Goal: Information Seeking & Learning: Learn about a topic

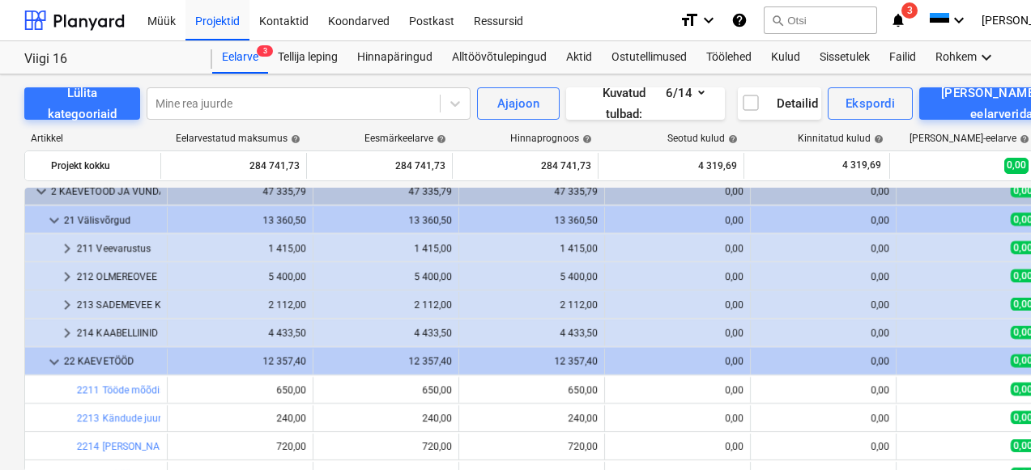
scroll to position [59, 0]
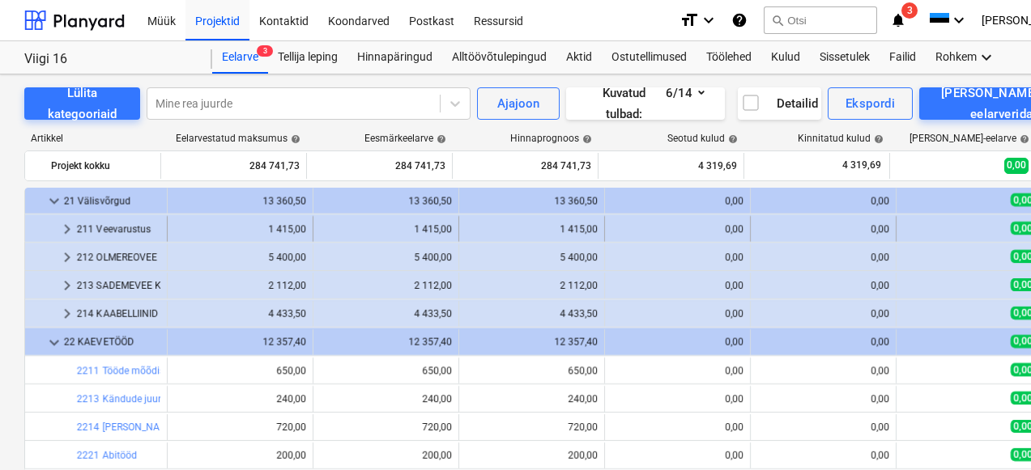
click at [143, 233] on div "211 Veevarustus" at bounding box center [118, 229] width 83 height 26
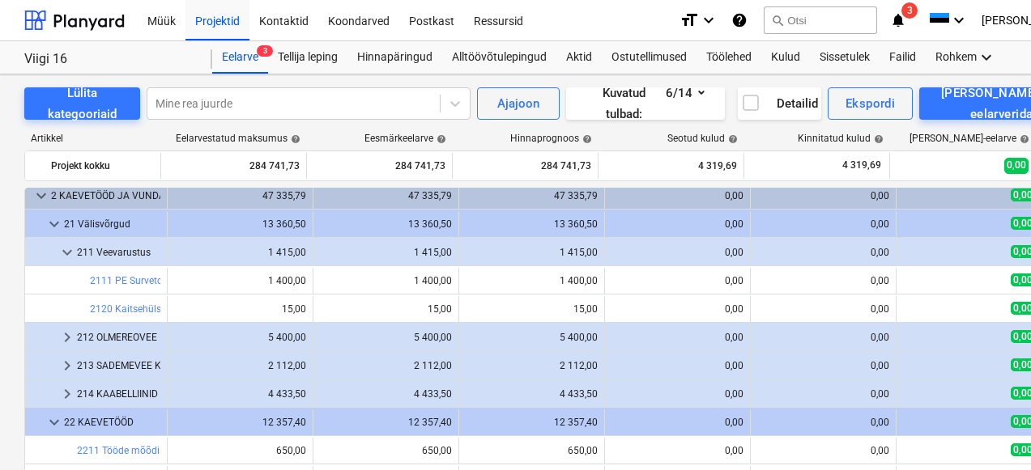
scroll to position [85, 0]
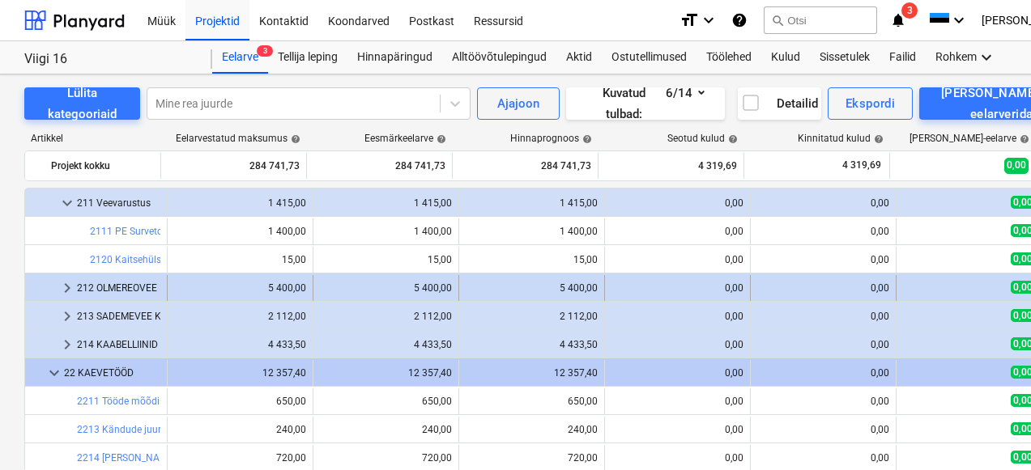
click at [141, 290] on div "212 OLMEREOVEE KANALISATSIOON" at bounding box center [118, 288] width 83 height 26
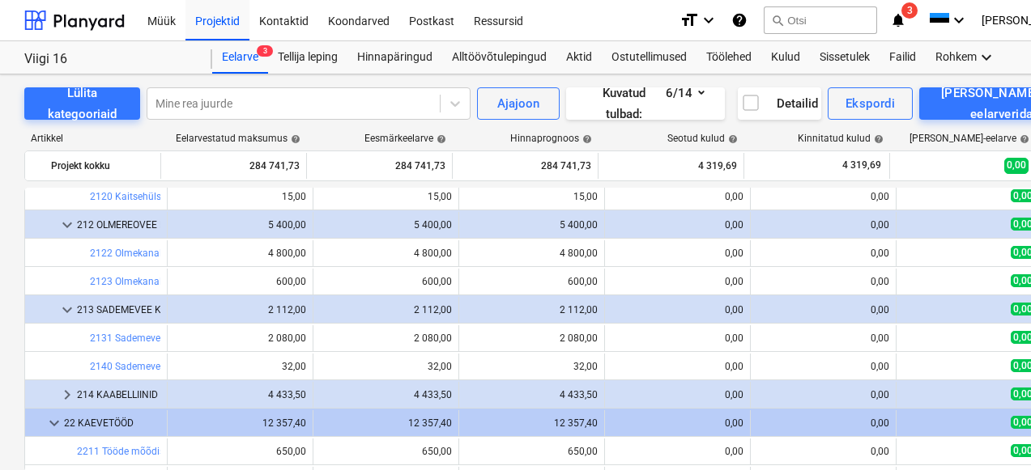
scroll to position [250, 0]
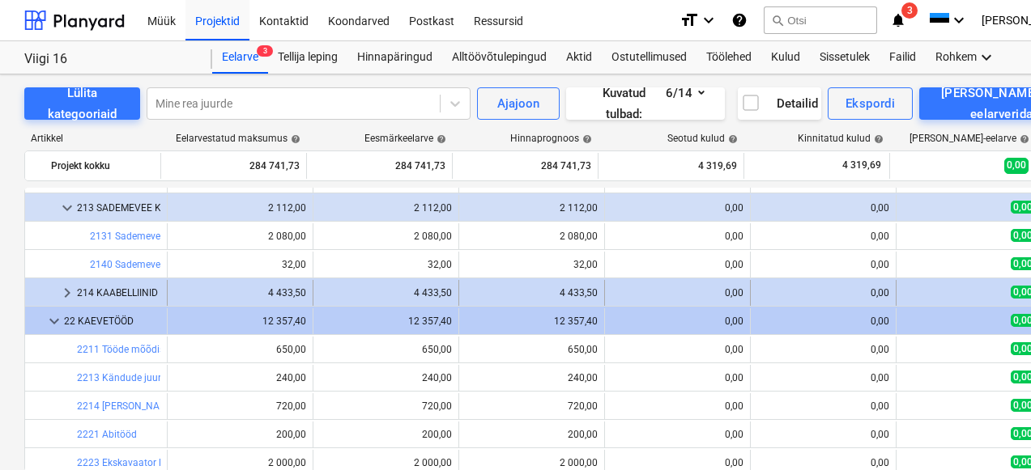
click at [126, 296] on div "214 KAABELLIINID" at bounding box center [118, 293] width 83 height 26
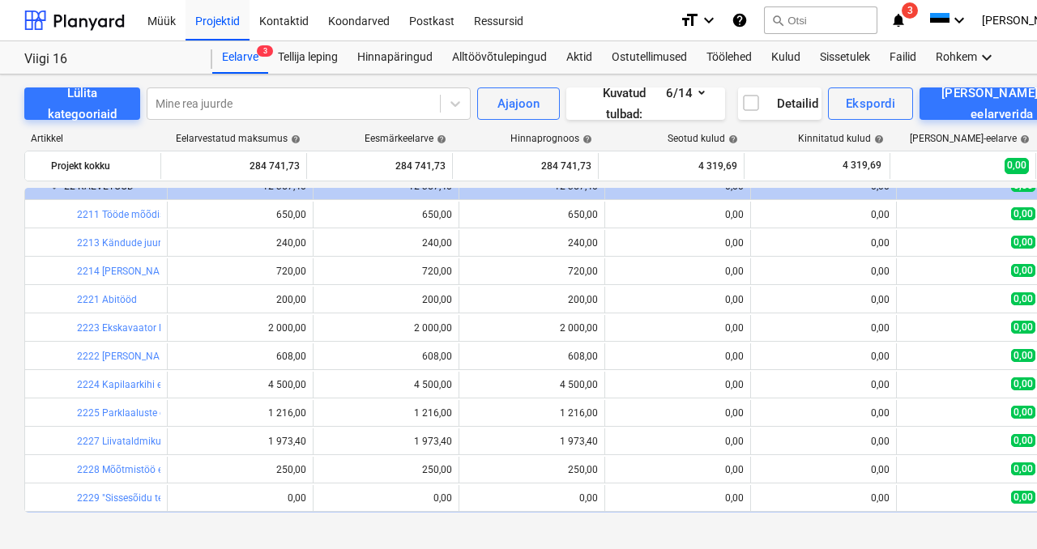
scroll to position [568, 0]
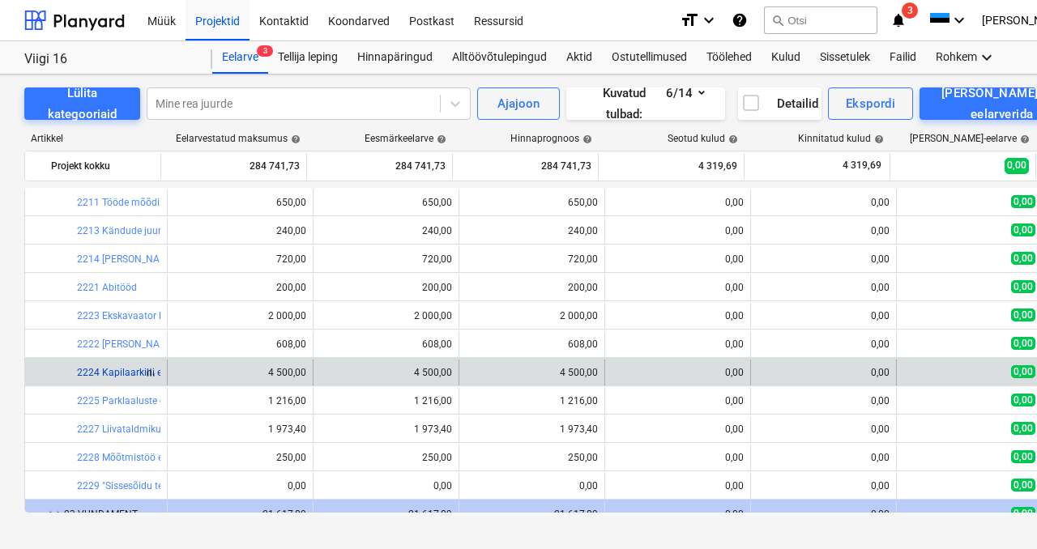
click at [129, 370] on link "2224 Kapilaarkihi ehitus" at bounding box center [130, 372] width 107 height 11
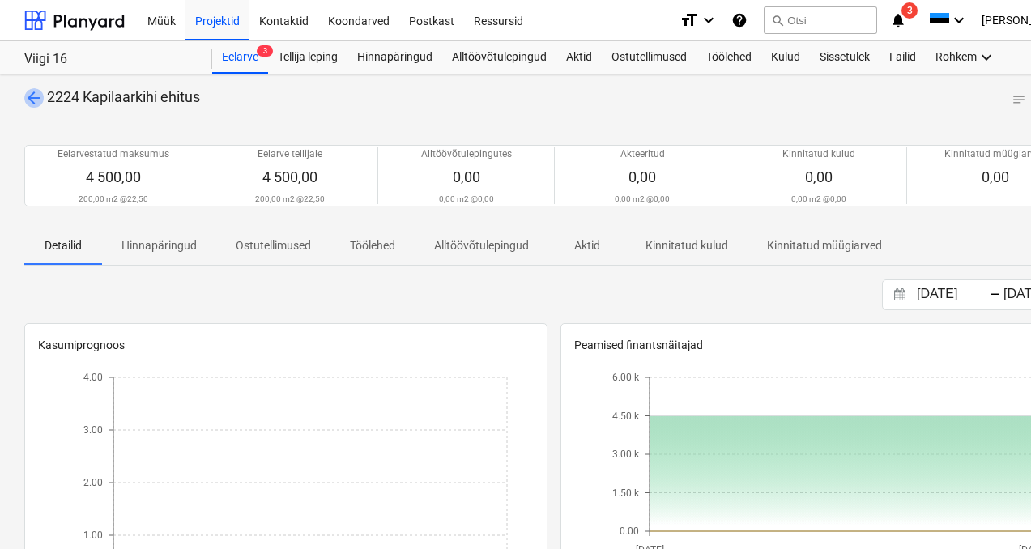
click at [39, 96] on span "arrow_back" at bounding box center [33, 97] width 19 height 19
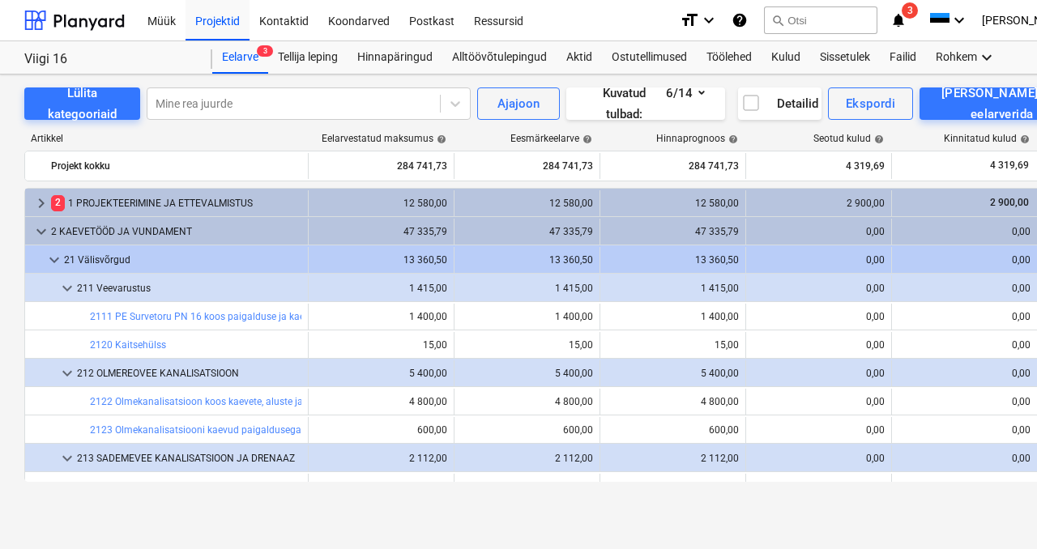
scroll to position [568, 0]
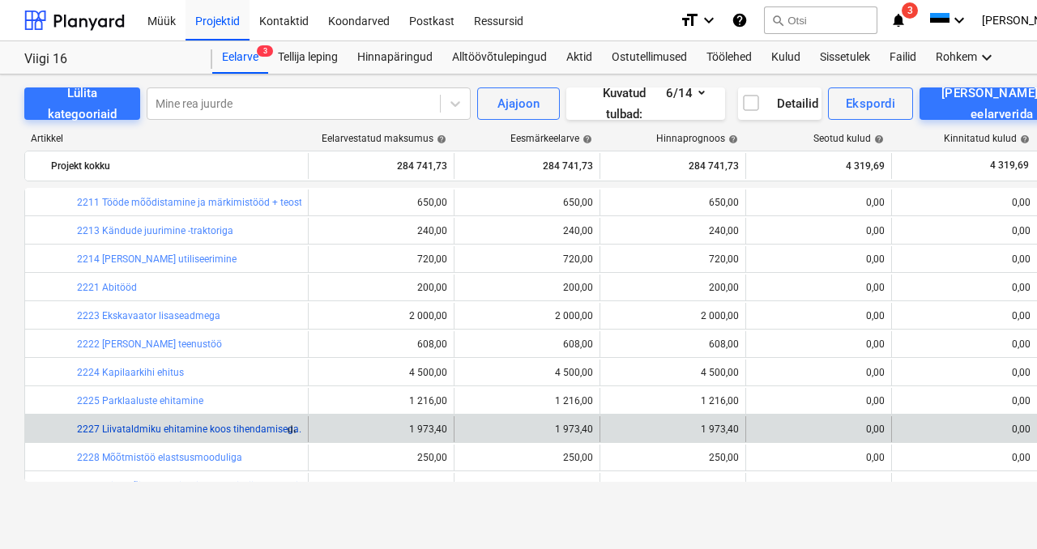
click at [138, 427] on link "2227 Liivataldmiku ehitamine koos tihendamisega." at bounding box center [189, 429] width 224 height 11
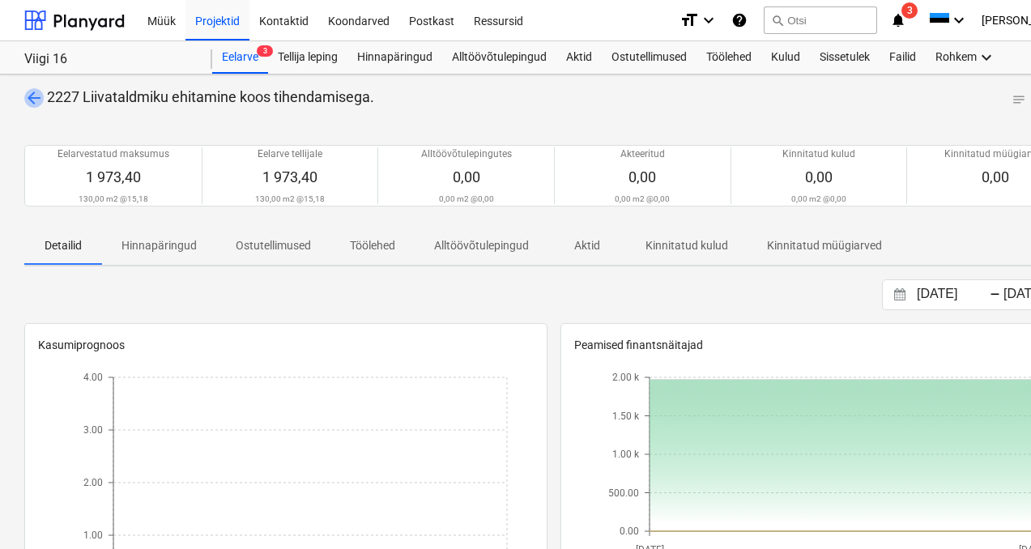
click at [30, 97] on span "arrow_back" at bounding box center [33, 97] width 19 height 19
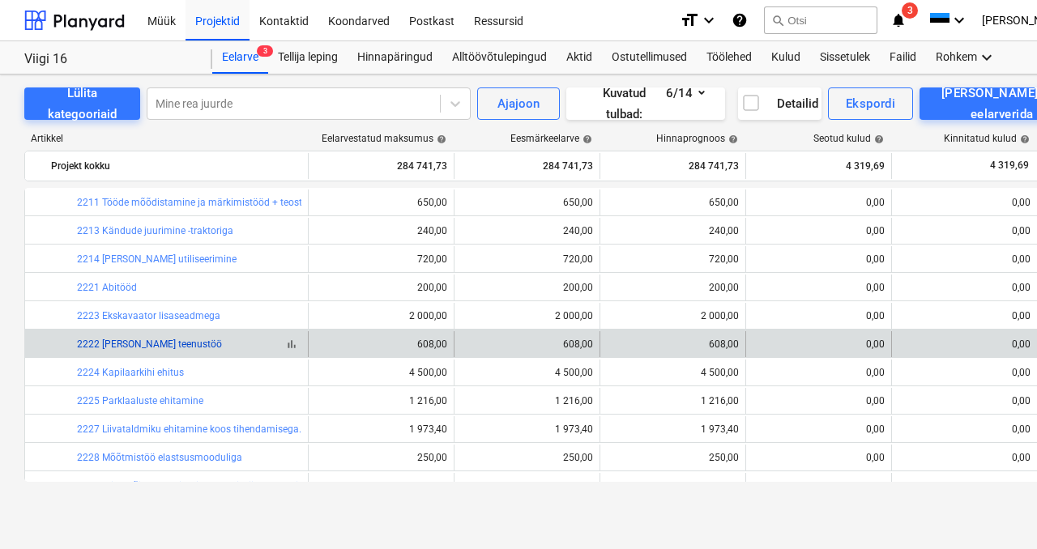
scroll to position [607, 0]
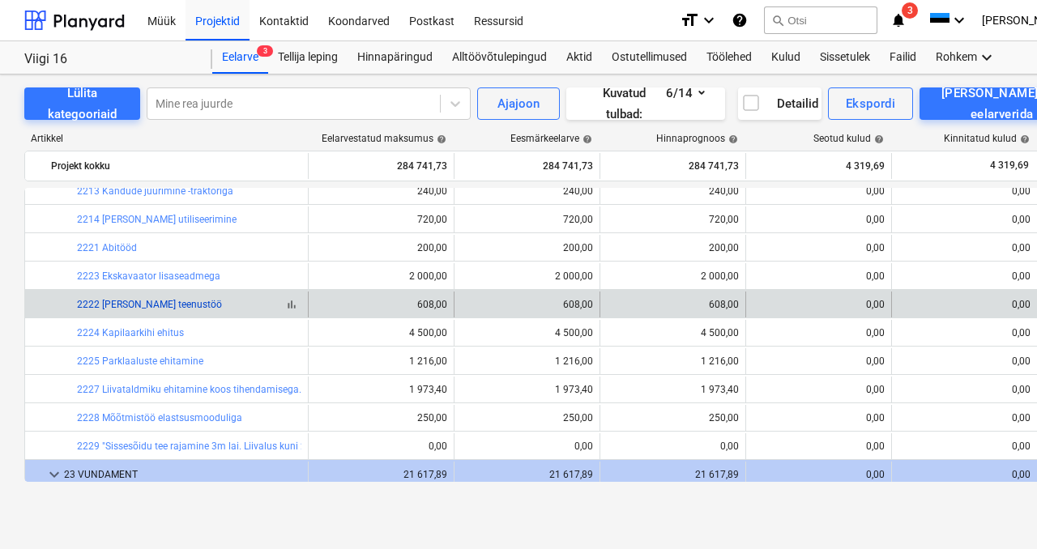
click at [155, 304] on link "2222 [PERSON_NAME] teenustöö" at bounding box center [149, 304] width 145 height 11
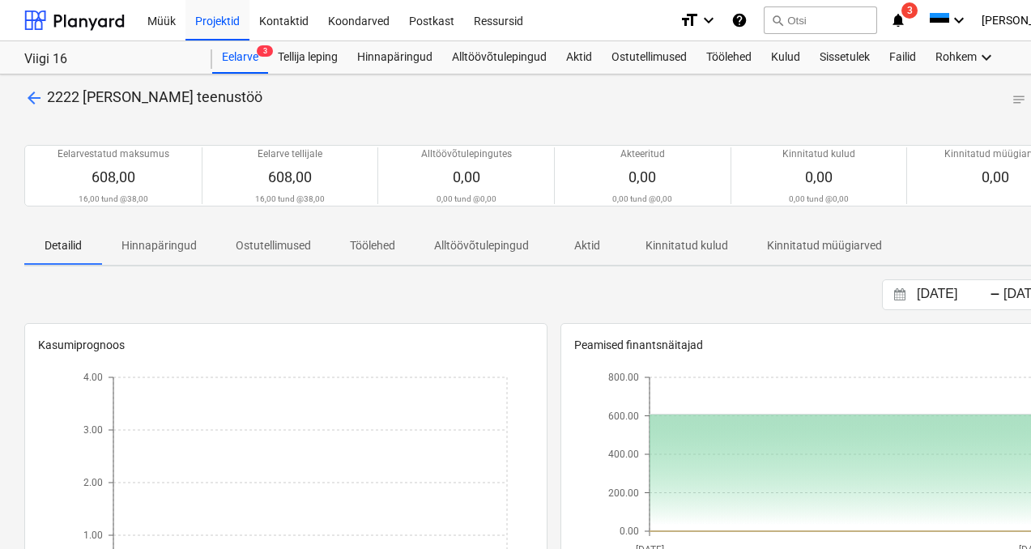
click at [29, 92] on span "arrow_back" at bounding box center [33, 97] width 19 height 19
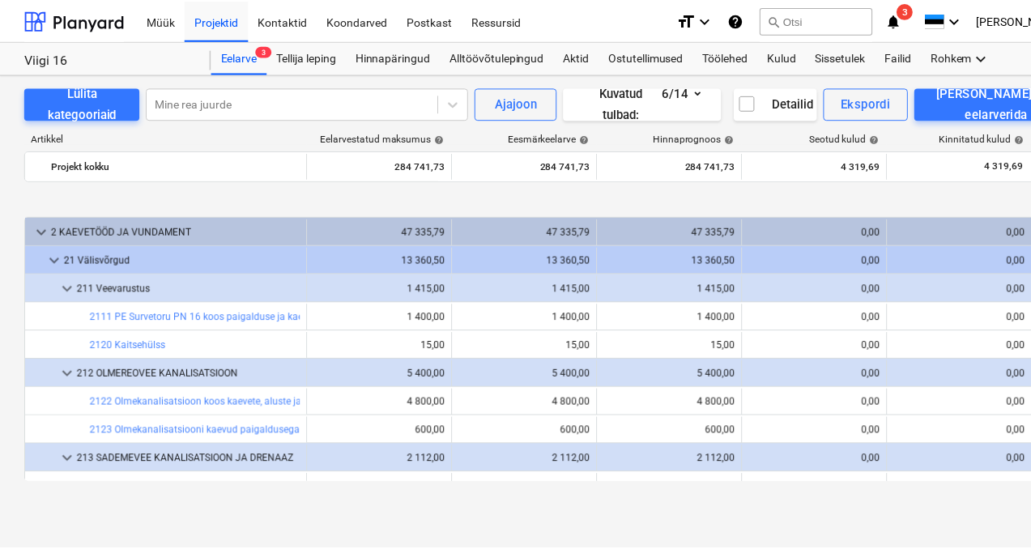
scroll to position [607, 0]
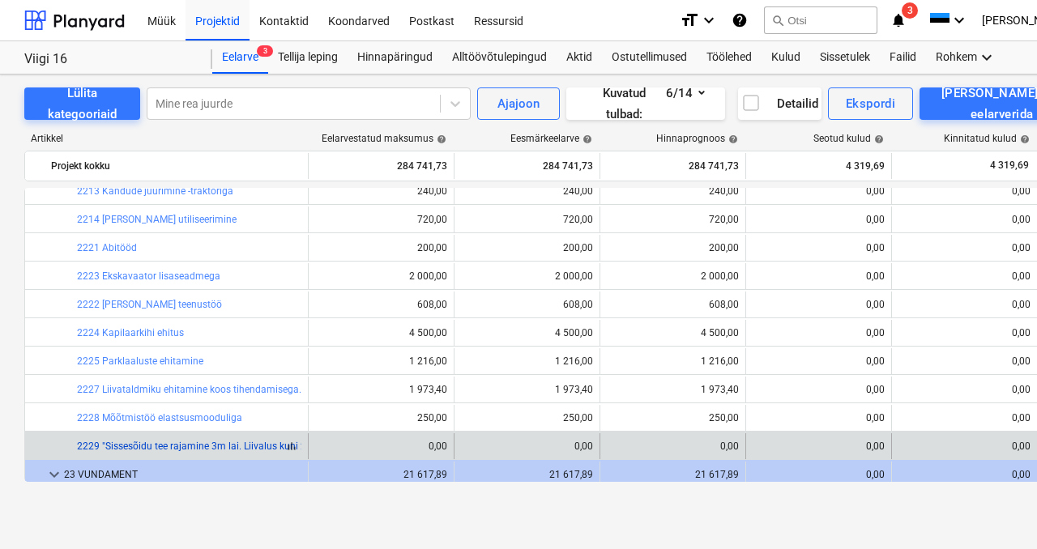
click at [246, 446] on link "2229 "Sissesõidu tee rajamine 3m lai. Liivalus kuni 20 cm ; 16x32 killustik 20c…" at bounding box center [299, 446] width 444 height 11
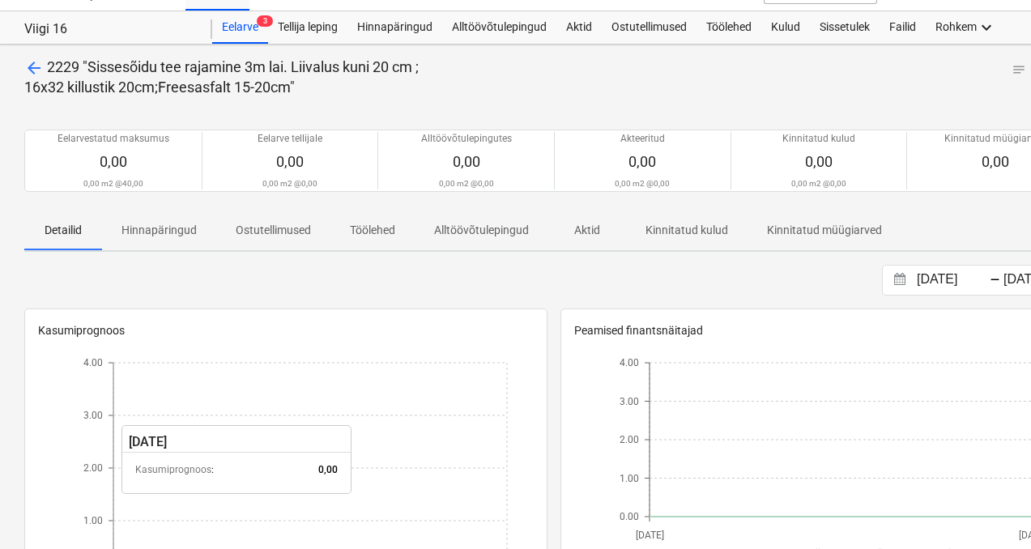
scroll to position [40, 0]
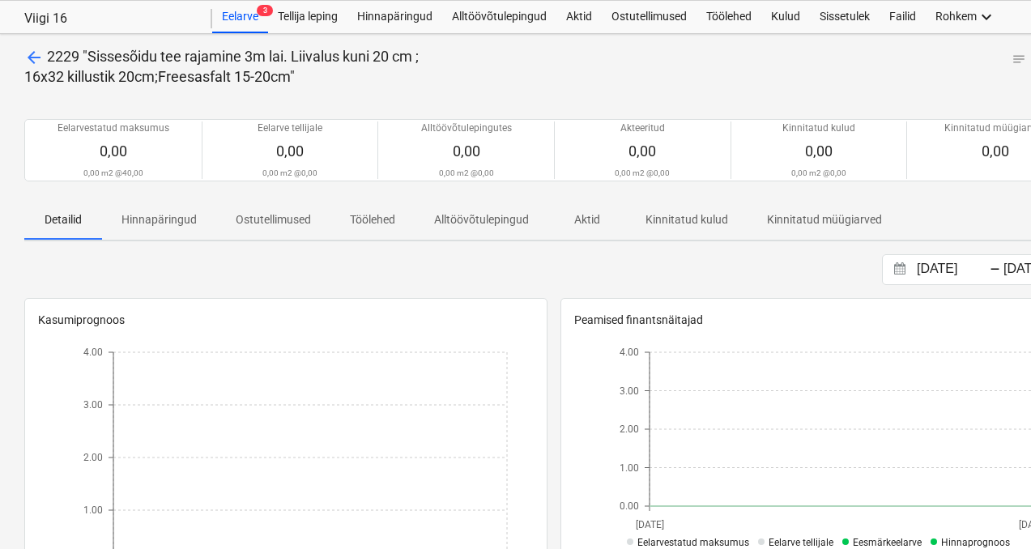
click at [29, 59] on span "arrow_back" at bounding box center [33, 57] width 19 height 19
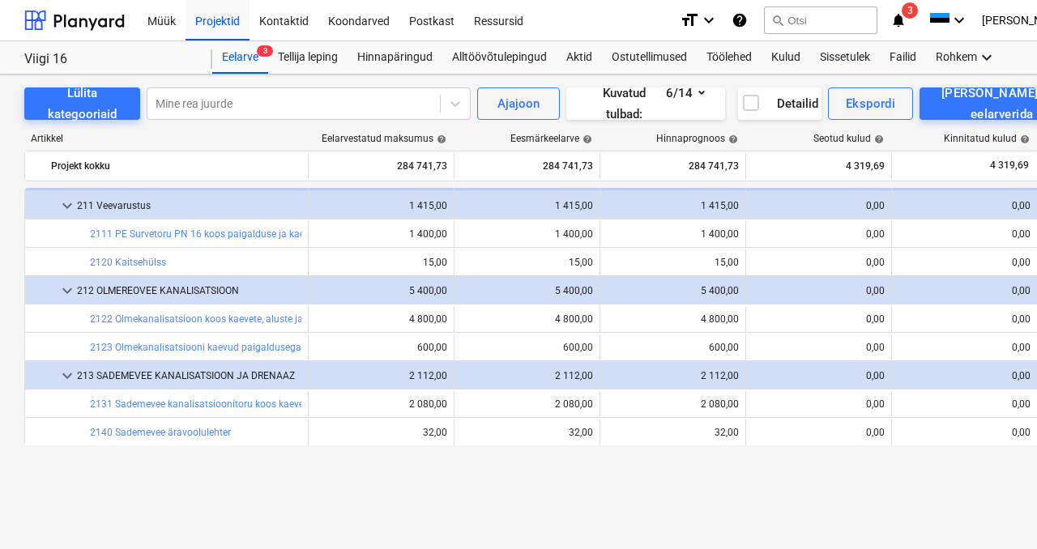
scroll to position [6, 0]
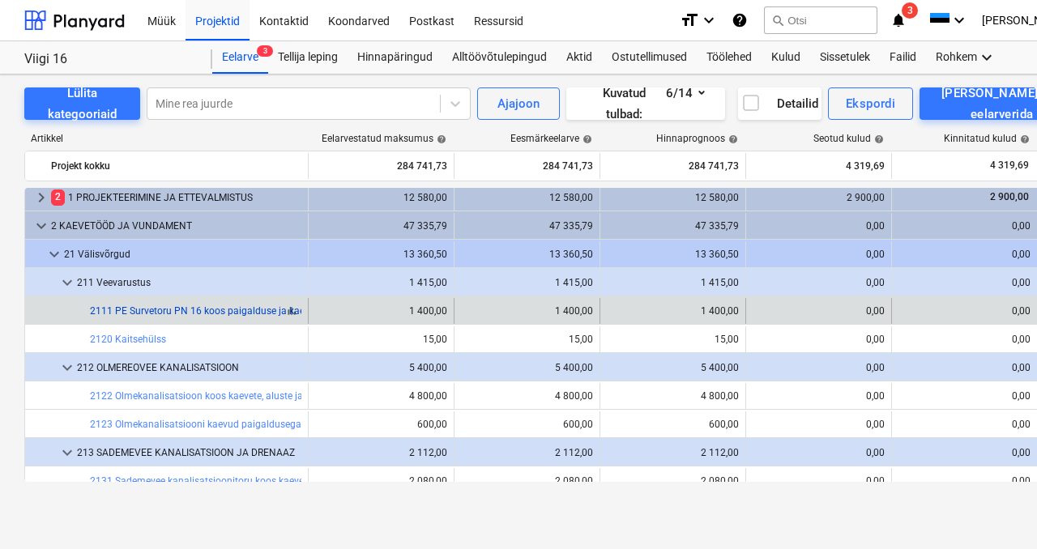
click at [153, 315] on link "2111 PE Survetoru PN 16 koos paigalduse ja kaevetega" at bounding box center [212, 310] width 244 height 11
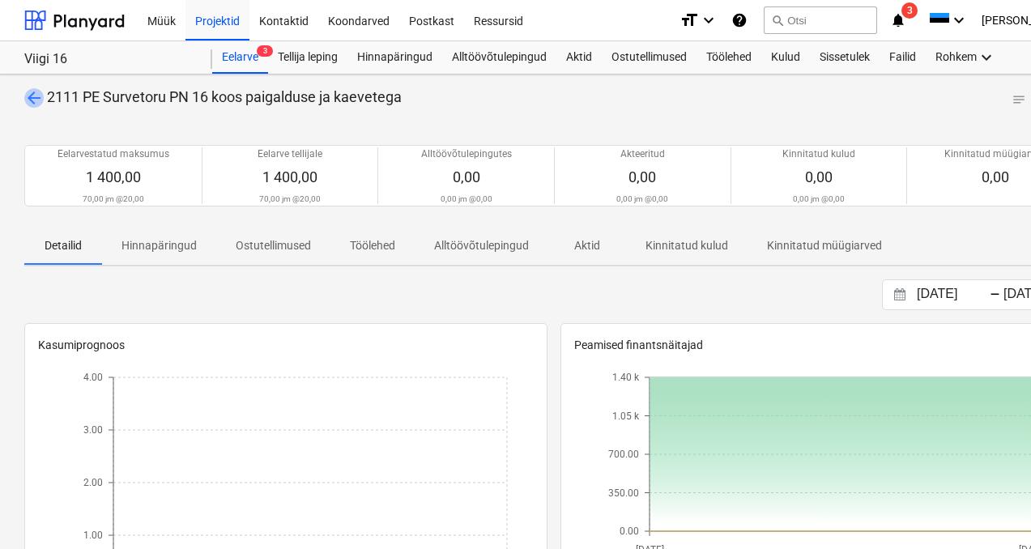
click at [29, 104] on span "arrow_back" at bounding box center [33, 97] width 19 height 19
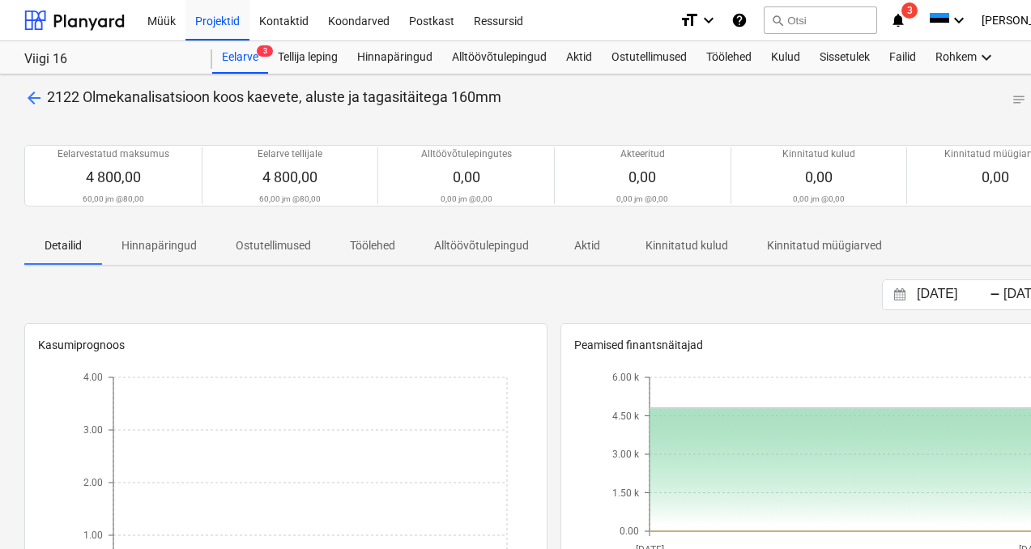
click at [29, 96] on span "arrow_back" at bounding box center [33, 97] width 19 height 19
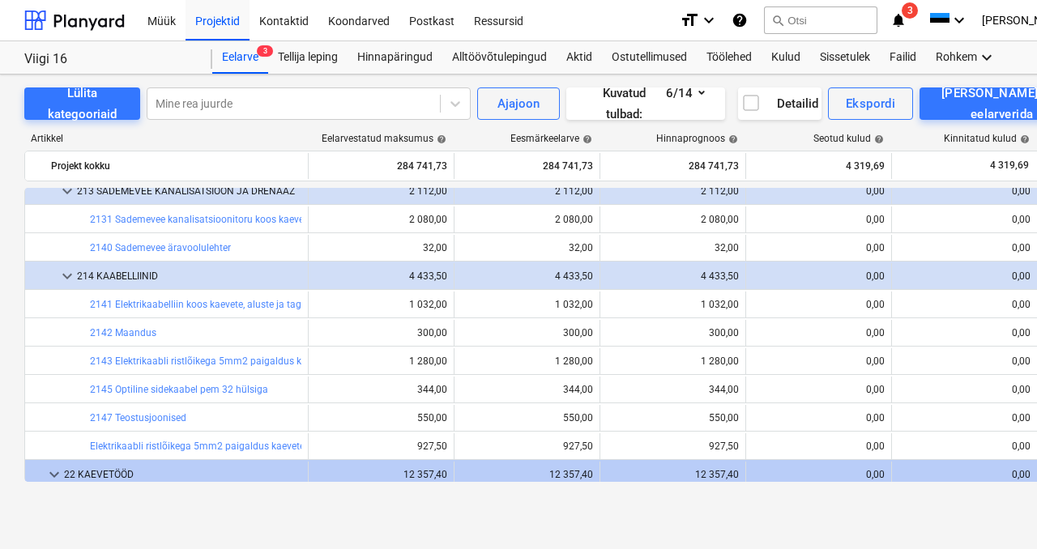
scroll to position [298, 0]
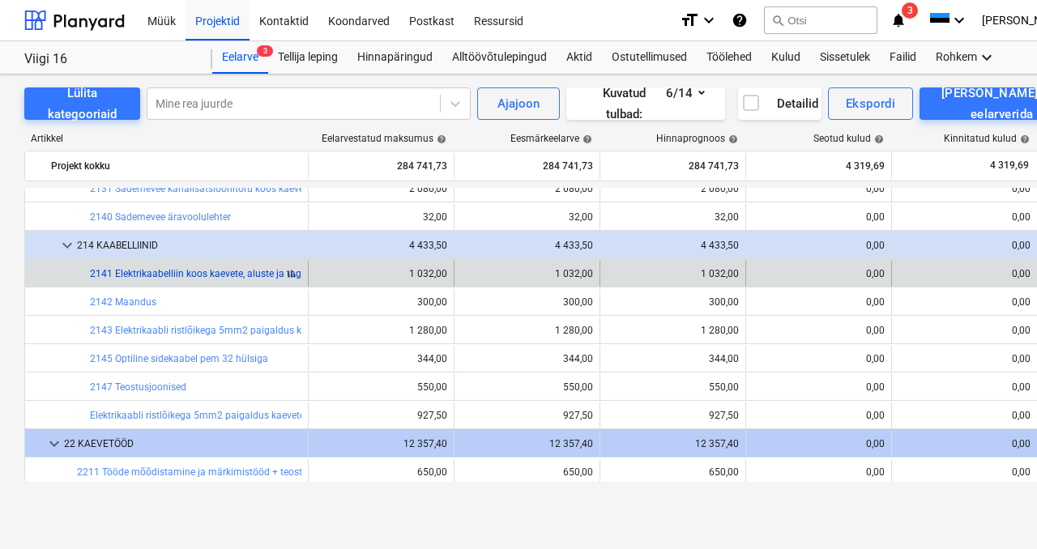
click at [172, 275] on link "2141 Elektrikaabelliin koos kaevete, aluste ja tagasitäitega" at bounding box center [217, 273] width 255 height 11
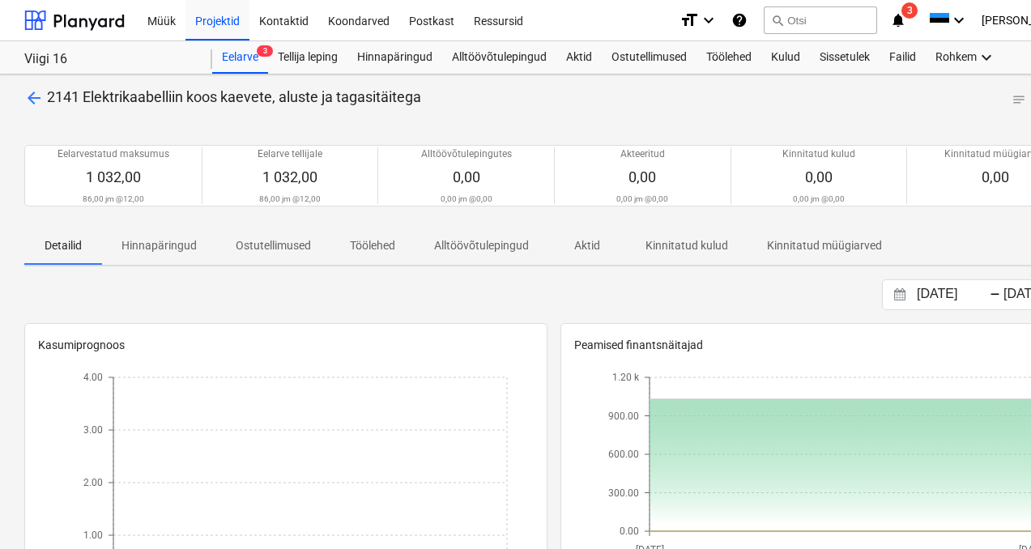
click at [34, 96] on span "arrow_back" at bounding box center [33, 97] width 19 height 19
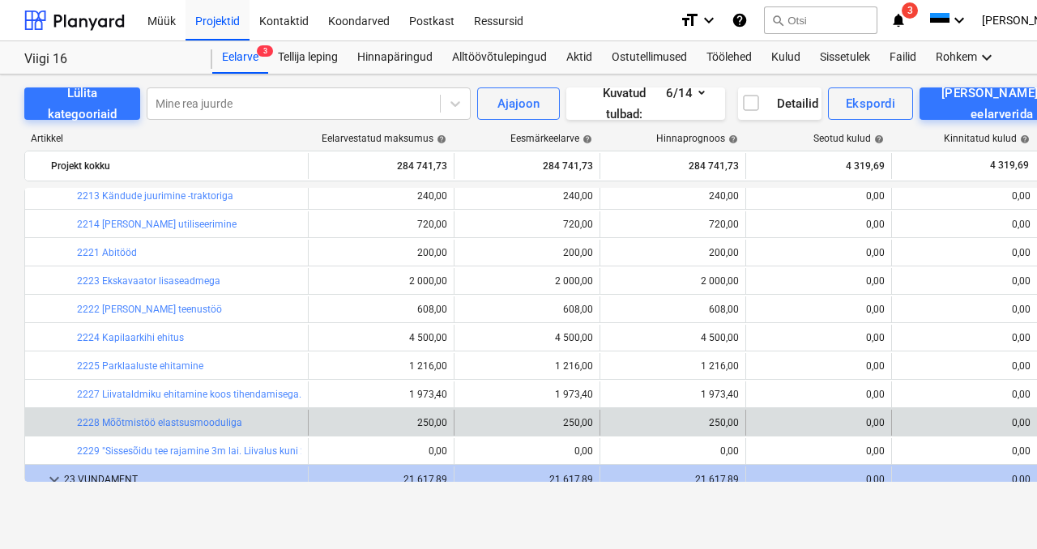
scroll to position [632, 0]
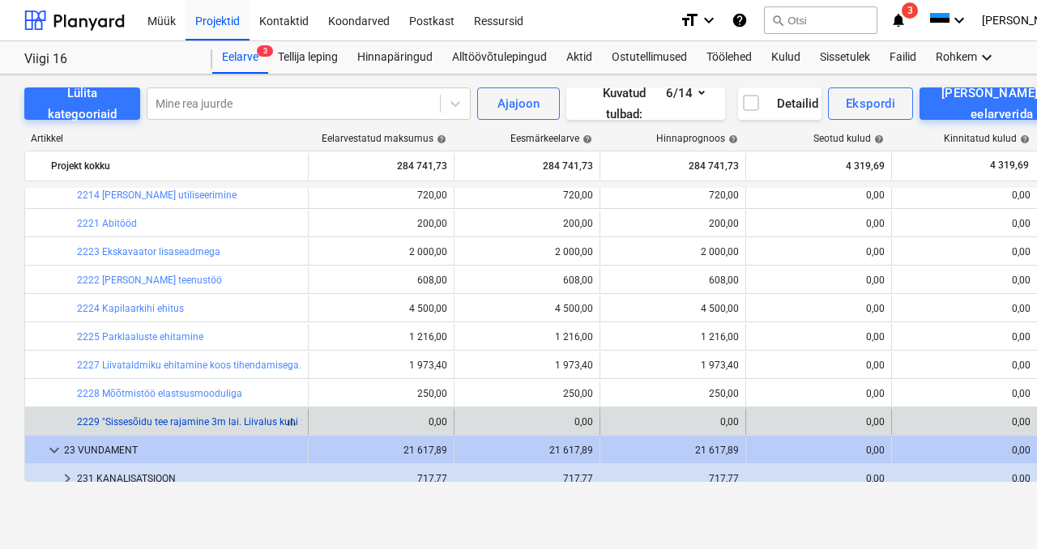
click at [266, 424] on link "2229 "Sissesõidu tee rajamine 3m lai. Liivalus kuni 20 cm ; 16x32 killustik 20c…" at bounding box center [299, 421] width 444 height 11
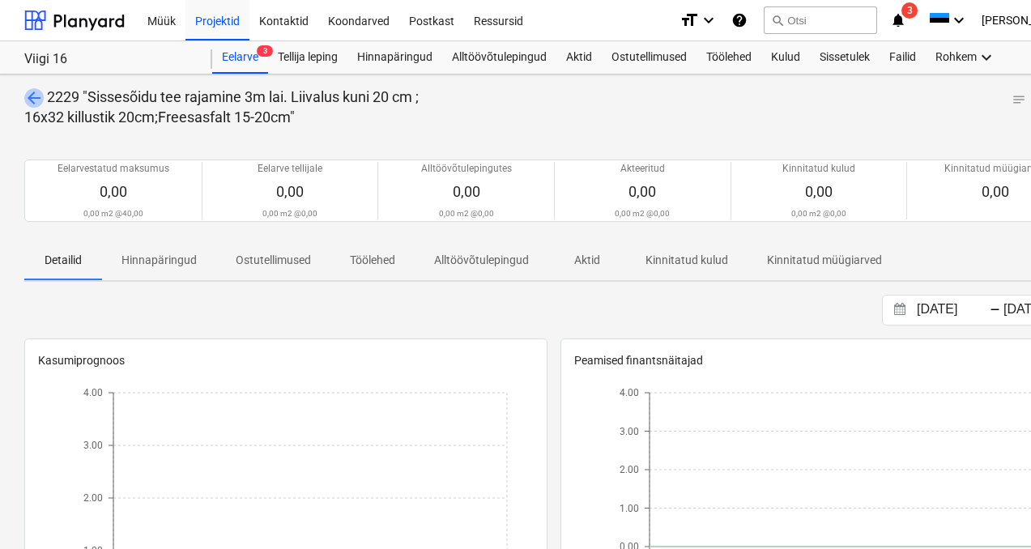
click at [35, 103] on span "arrow_back" at bounding box center [33, 97] width 19 height 19
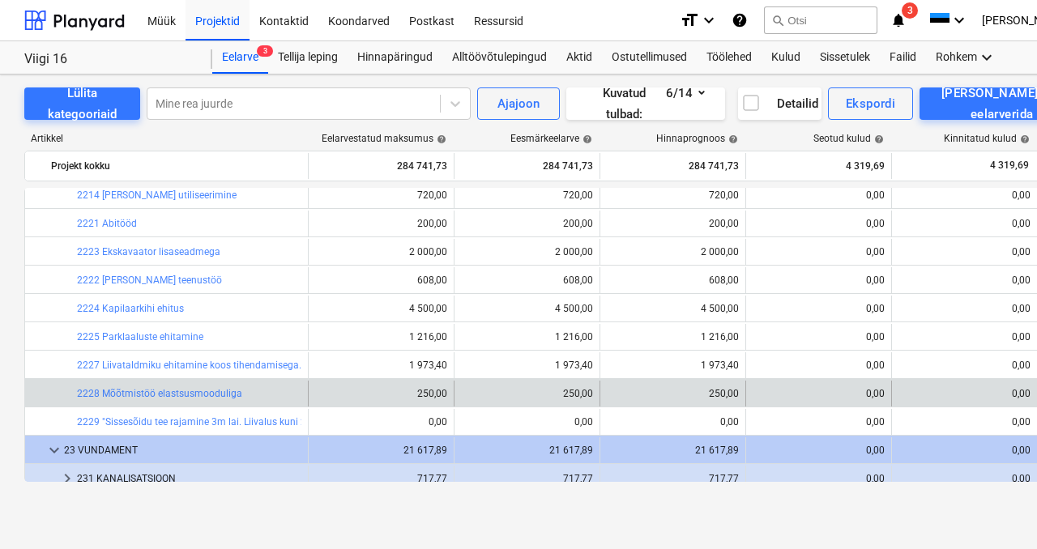
scroll to position [795, 0]
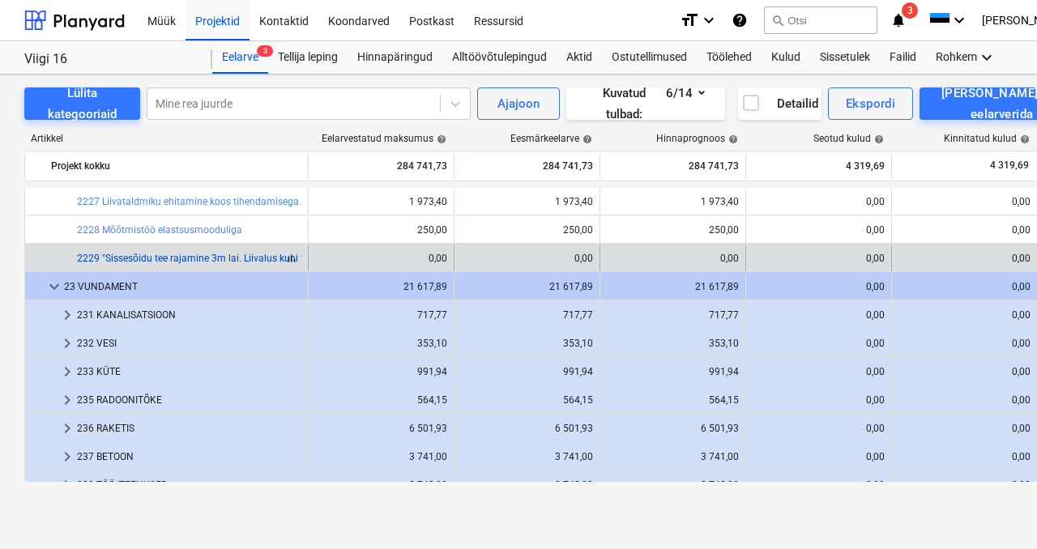
click at [211, 255] on link "2229 "Sissesõidu tee rajamine 3m lai. Liivalus kuni 20 cm ; 16x32 killustik 20c…" at bounding box center [299, 258] width 444 height 11
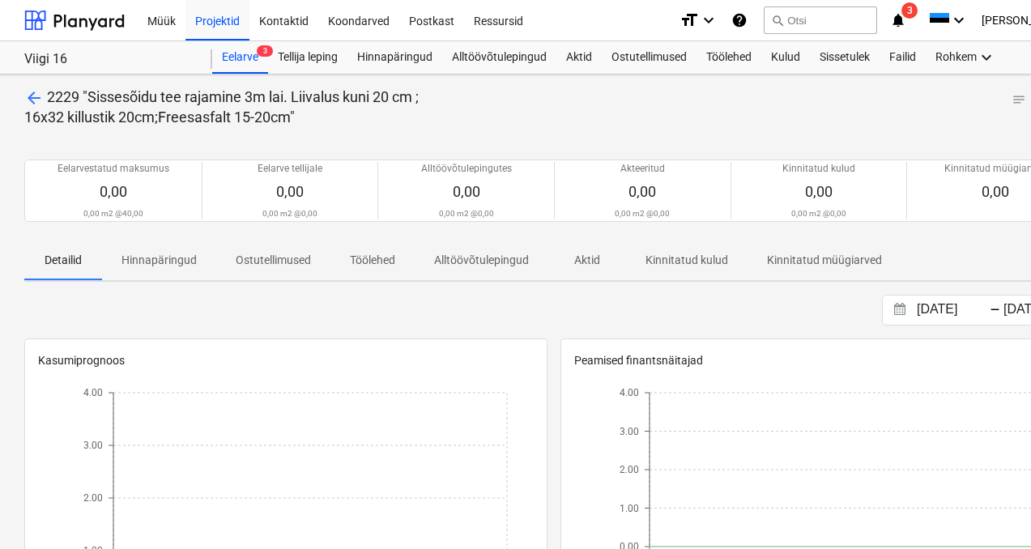
click at [30, 97] on span "arrow_back" at bounding box center [33, 97] width 19 height 19
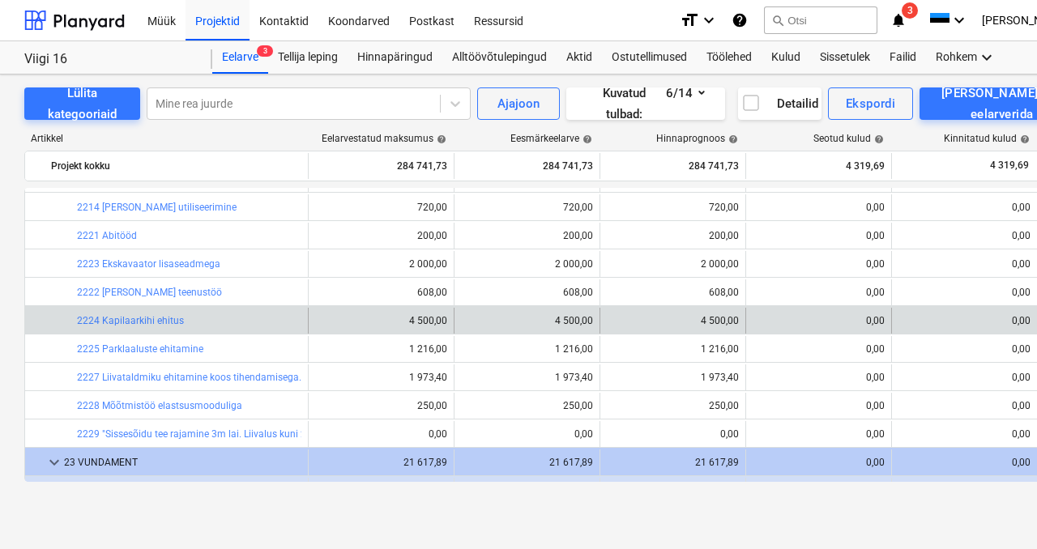
scroll to position [637, 0]
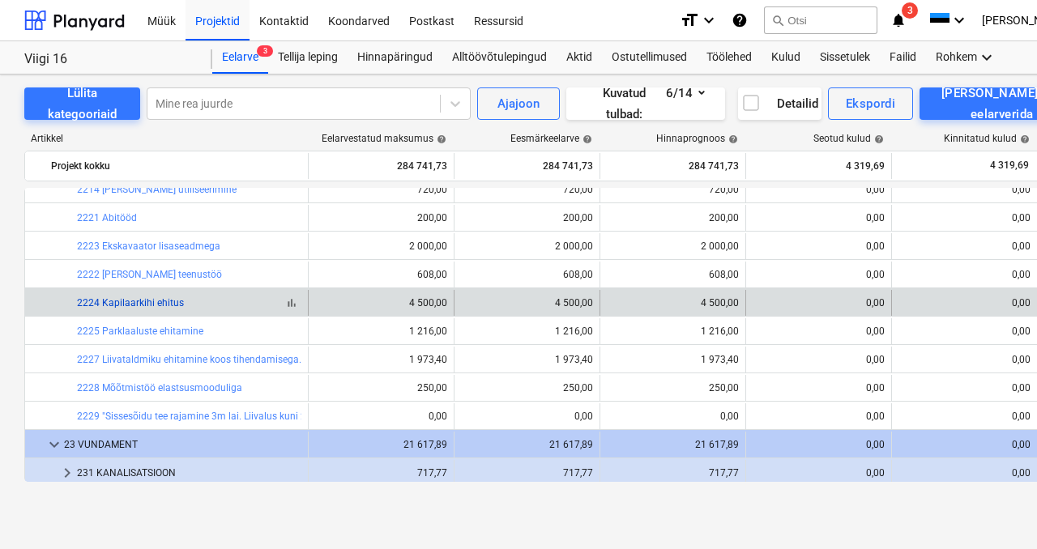
click at [148, 303] on link "2224 Kapilaarkihi ehitus" at bounding box center [130, 302] width 107 height 11
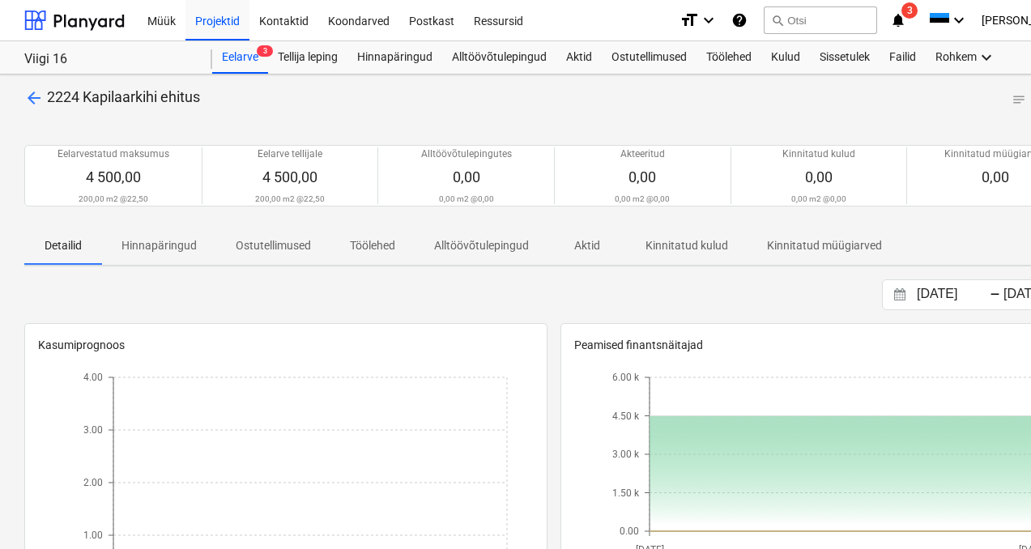
click at [34, 99] on span "arrow_back" at bounding box center [33, 97] width 19 height 19
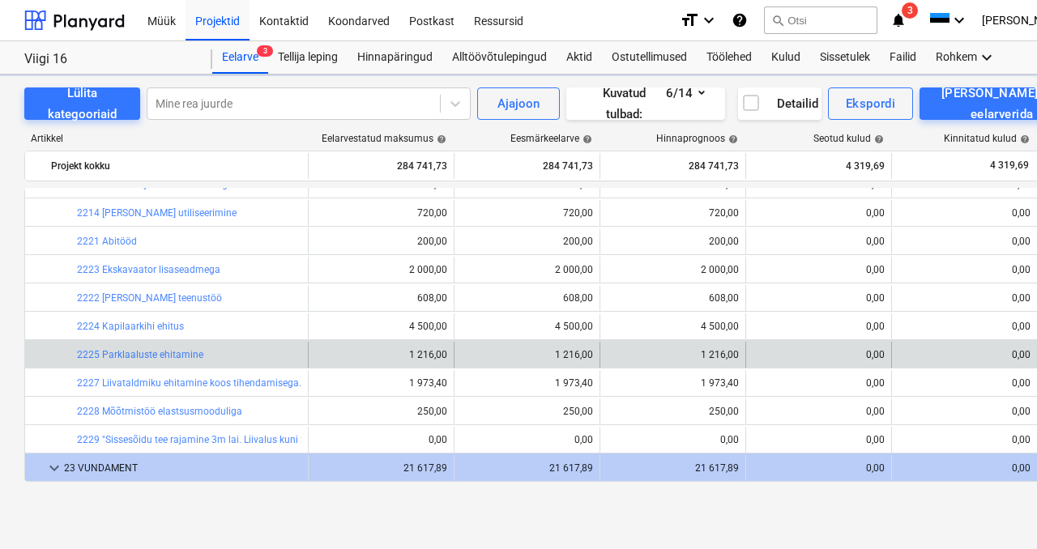
scroll to position [656, 0]
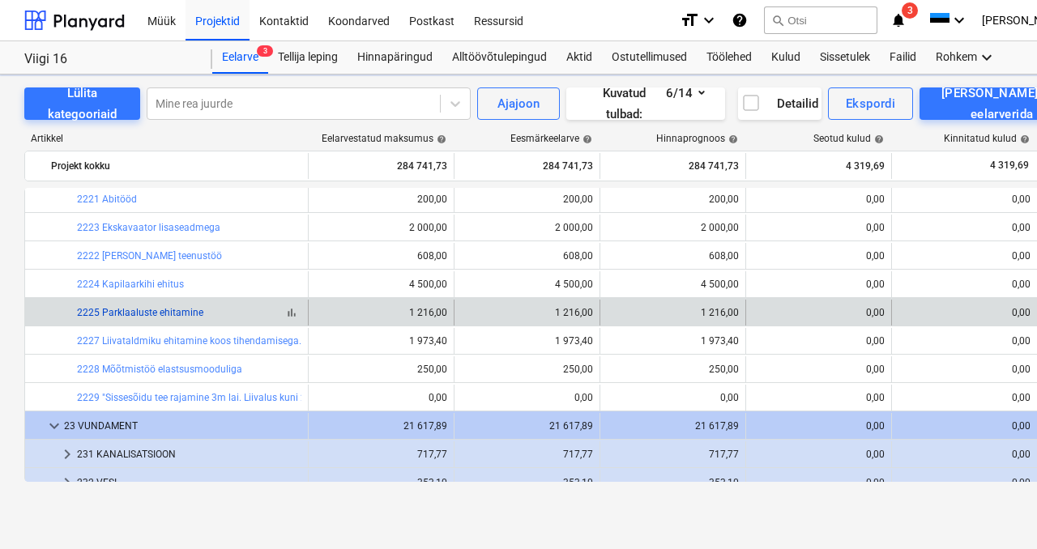
click at [147, 317] on link "2225 Parklaaluste ehitamine" at bounding box center [140, 312] width 126 height 11
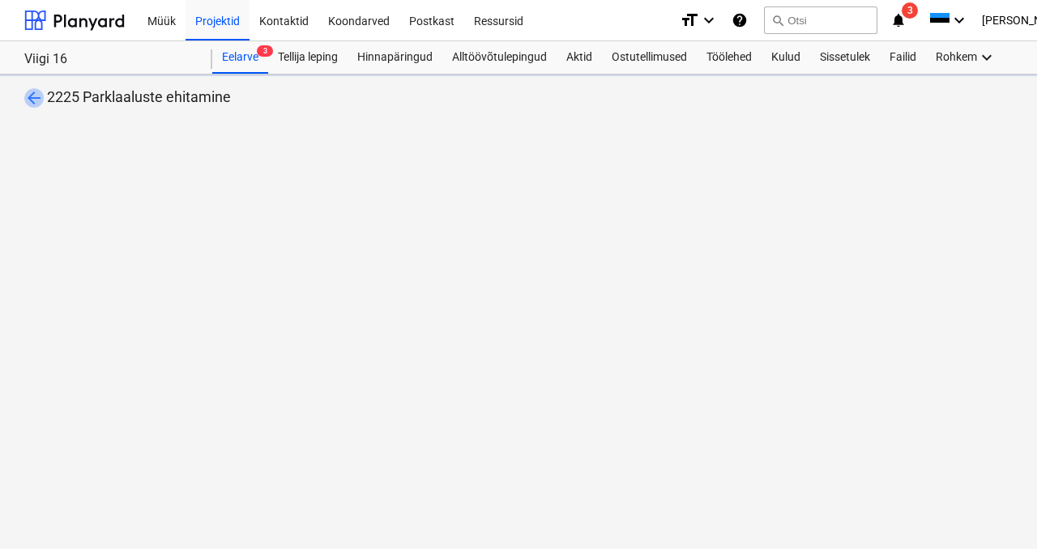
click at [33, 100] on span "arrow_back" at bounding box center [33, 97] width 19 height 19
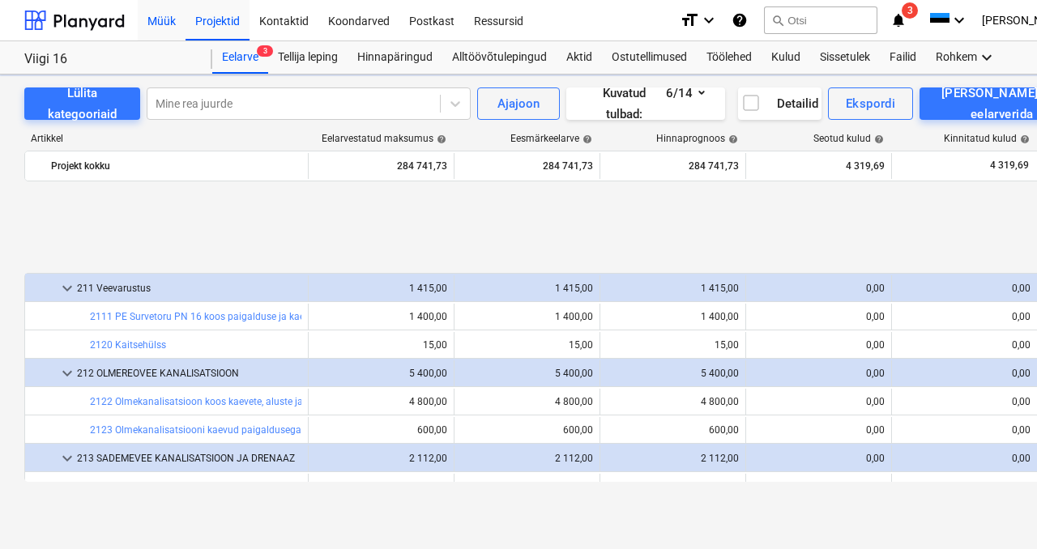
scroll to position [656, 0]
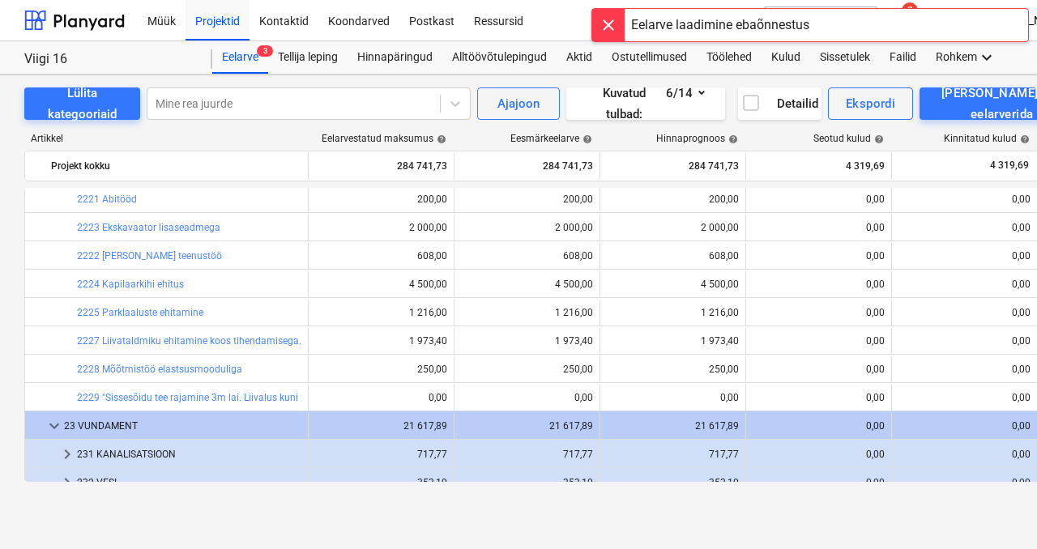
click at [136, 258] on link "2222 [PERSON_NAME] teenustöö" at bounding box center [149, 255] width 145 height 11
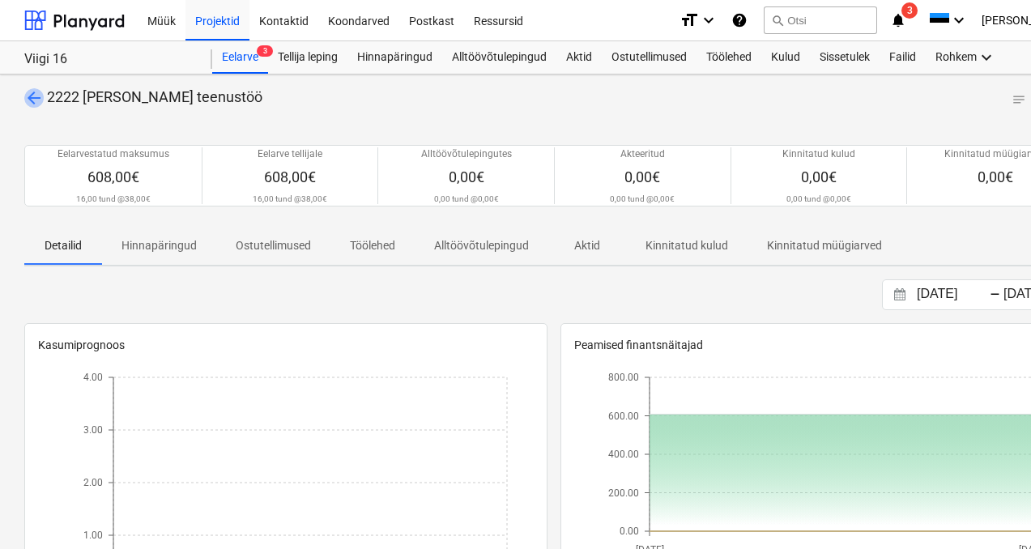
click at [32, 100] on span "arrow_back" at bounding box center [33, 97] width 19 height 19
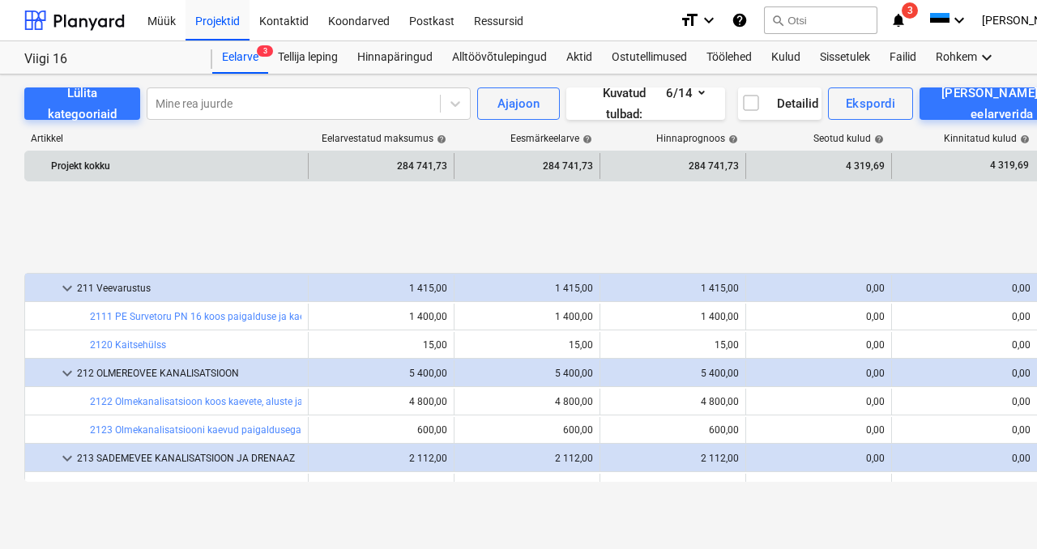
scroll to position [656, 0]
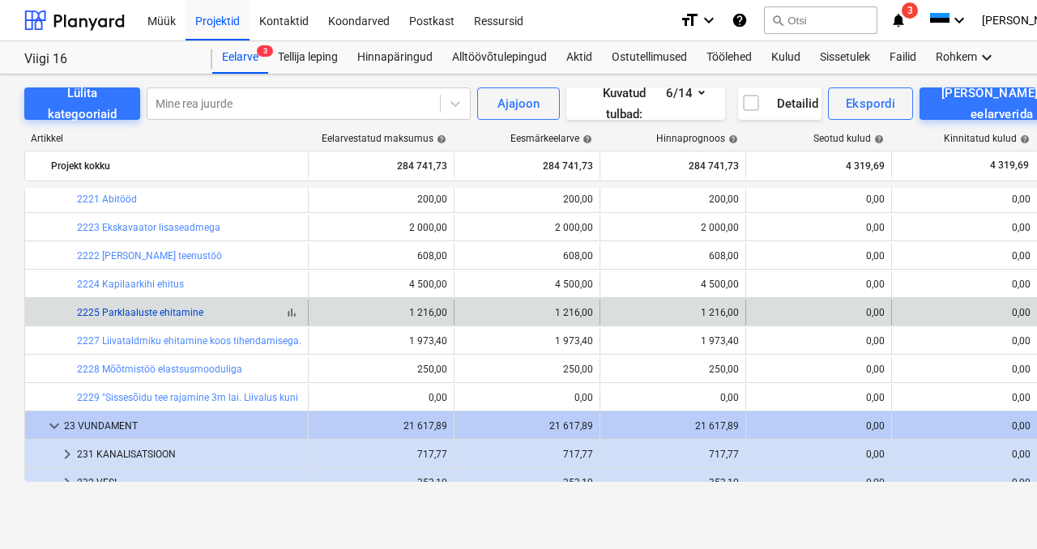
click at [159, 316] on link "2225 Parklaaluste ehitamine" at bounding box center [140, 312] width 126 height 11
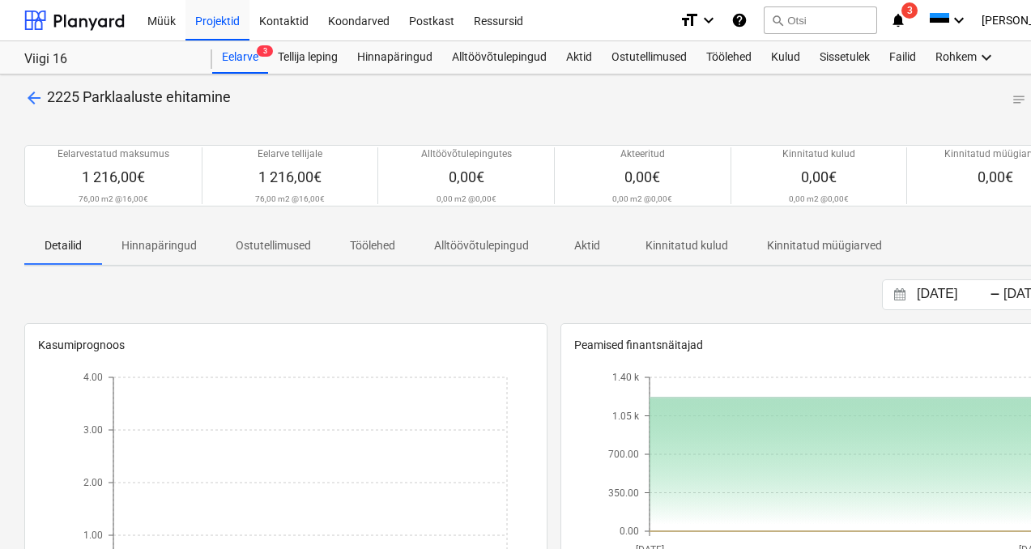
click at [35, 100] on span "arrow_back" at bounding box center [33, 97] width 19 height 19
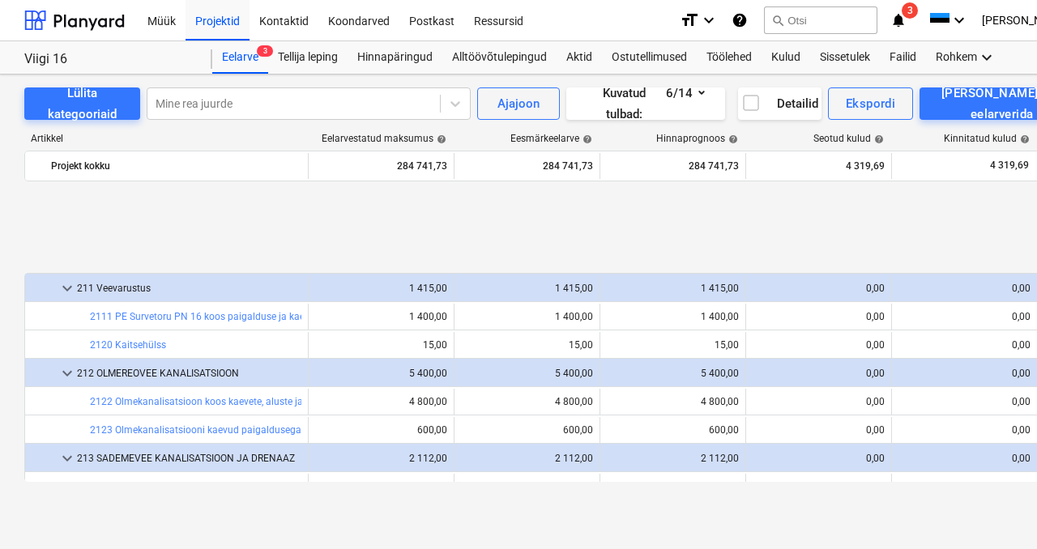
scroll to position [656, 0]
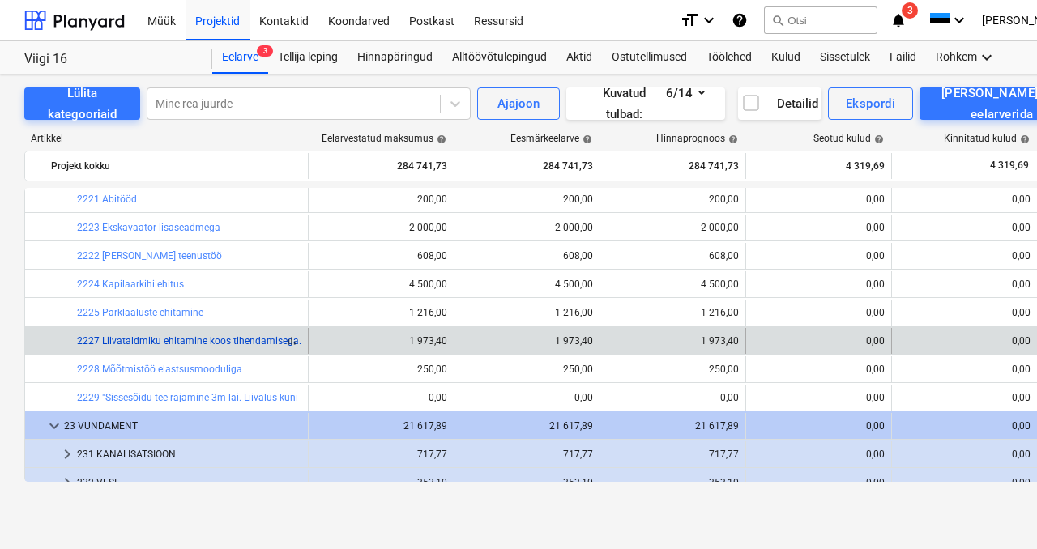
click at [143, 342] on link "2227 Liivataldmiku ehitamine koos tihendamisega." at bounding box center [189, 340] width 224 height 11
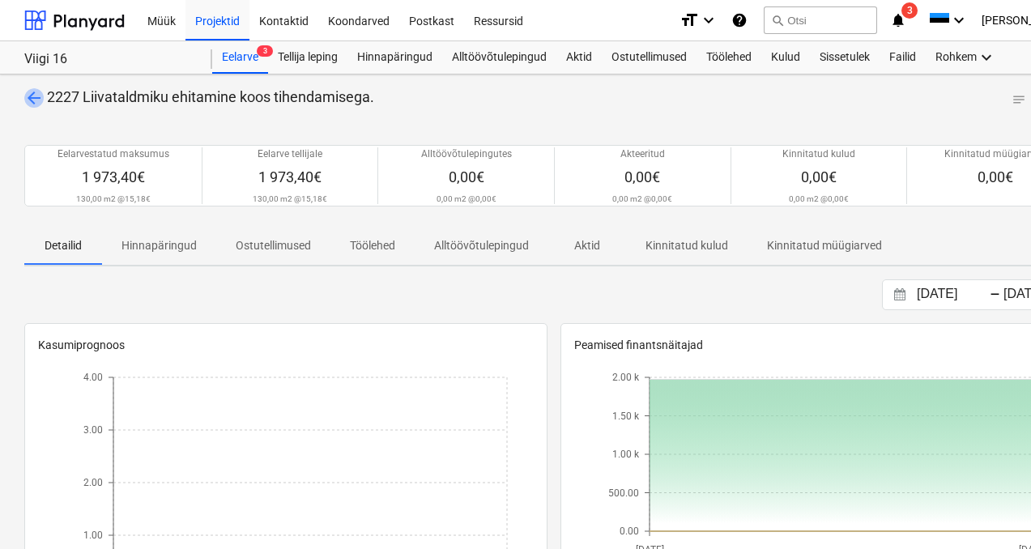
click at [33, 97] on span "arrow_back" at bounding box center [33, 97] width 19 height 19
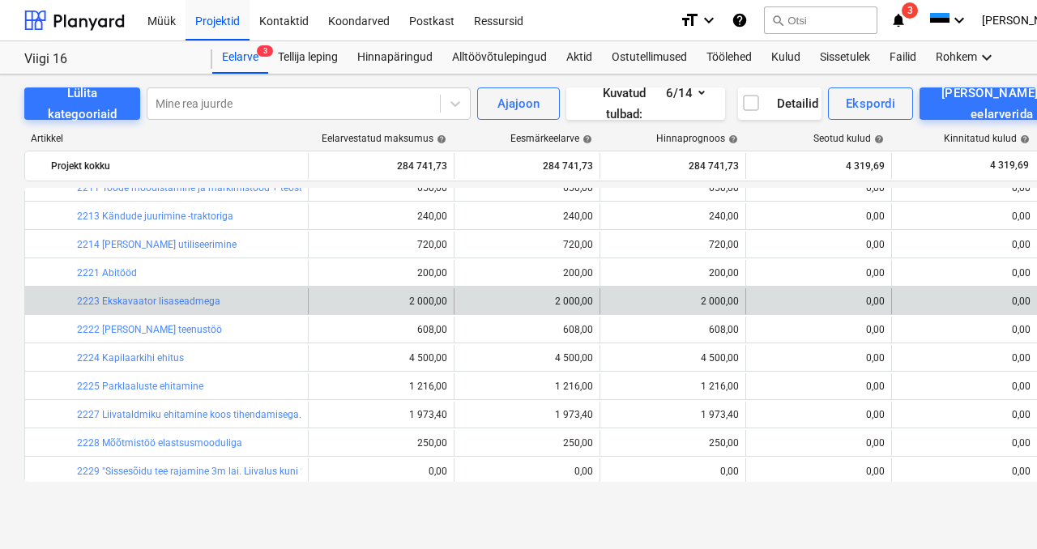
scroll to position [590, 0]
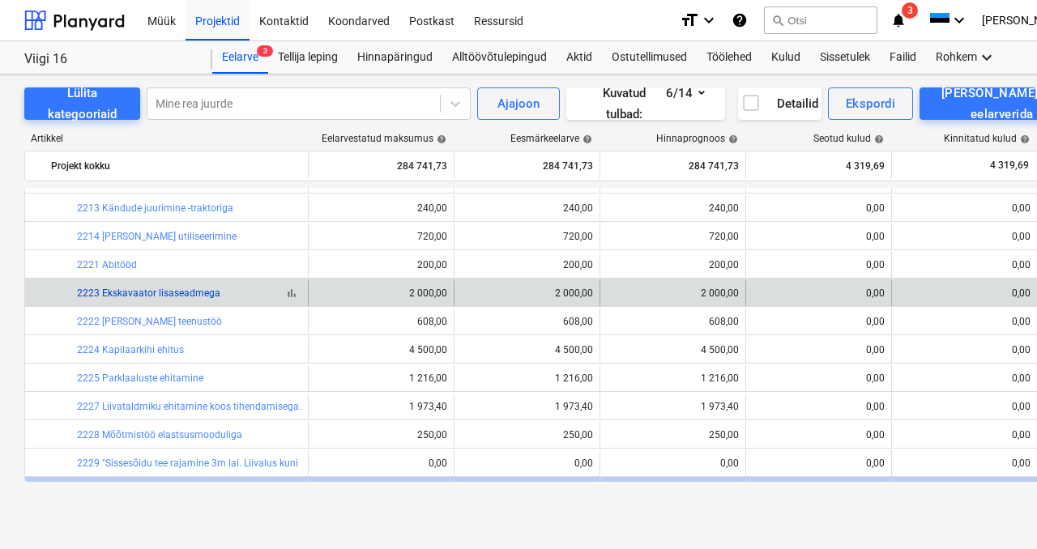
click at [120, 292] on link "2223 Ekskavaator lisaseadmega" at bounding box center [148, 292] width 143 height 11
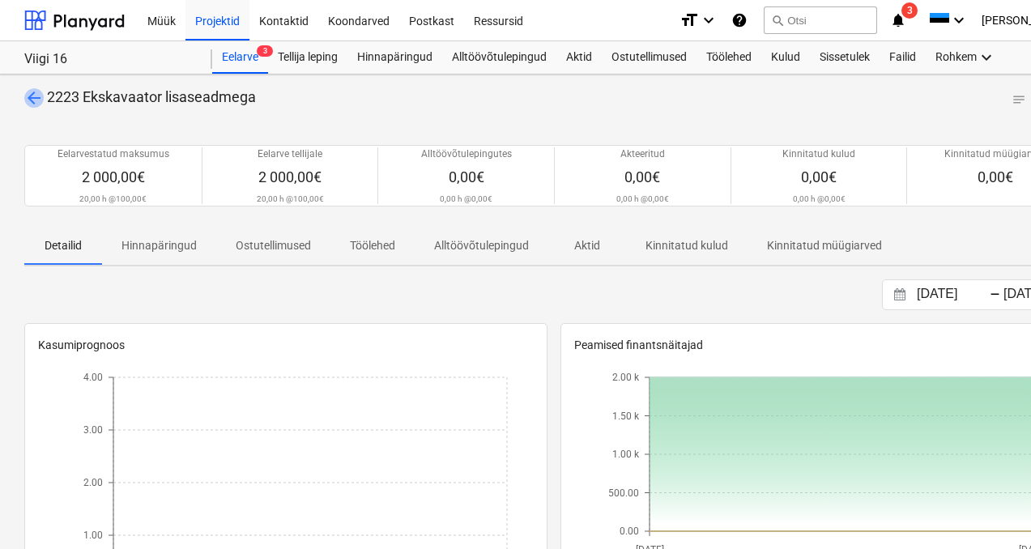
click at [31, 94] on span "arrow_back" at bounding box center [33, 97] width 19 height 19
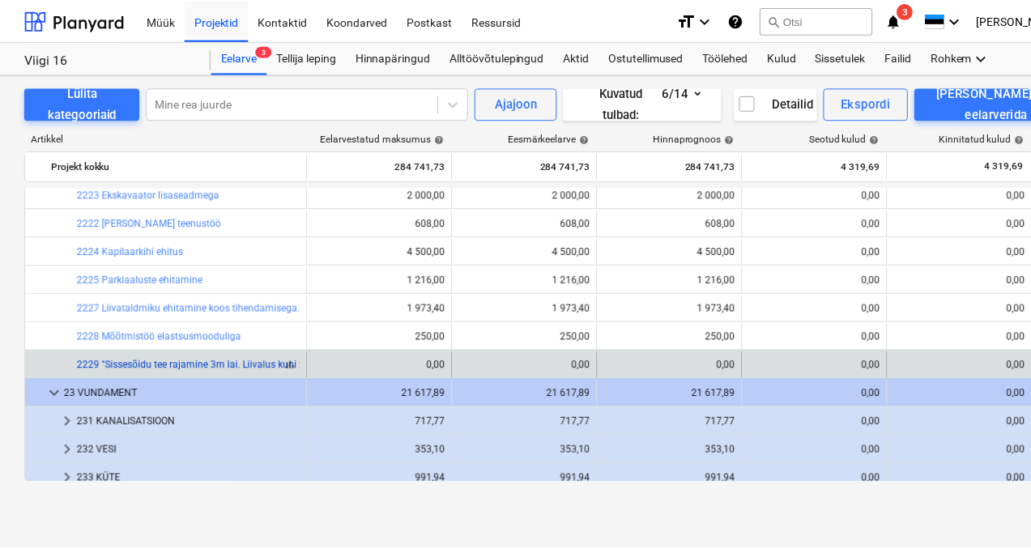
scroll to position [705, 0]
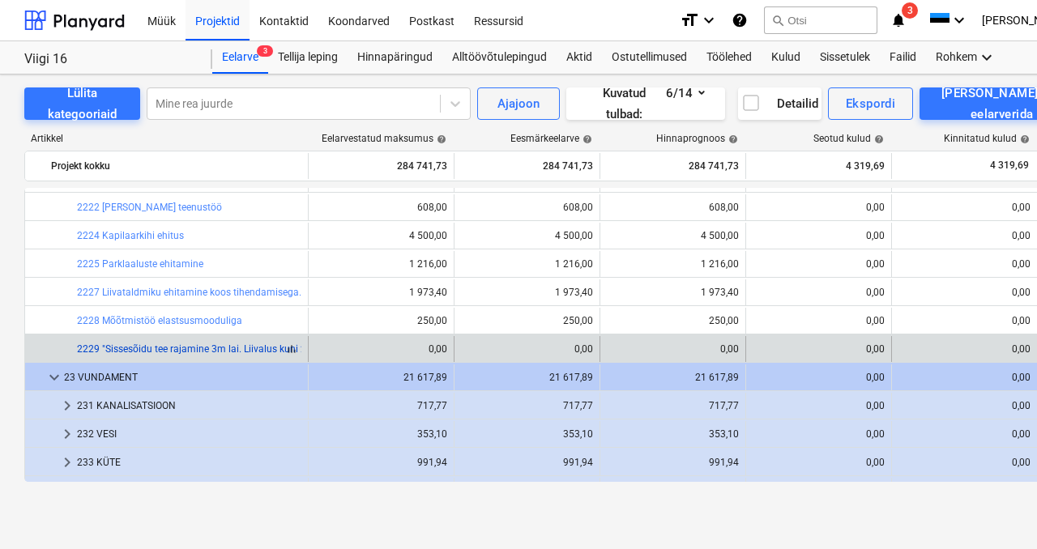
click at [142, 345] on link "2229 "Sissesõidu tee rajamine 3m lai. Liivalus kuni 20 cm ; 16x32 killustik 20c…" at bounding box center [299, 348] width 444 height 11
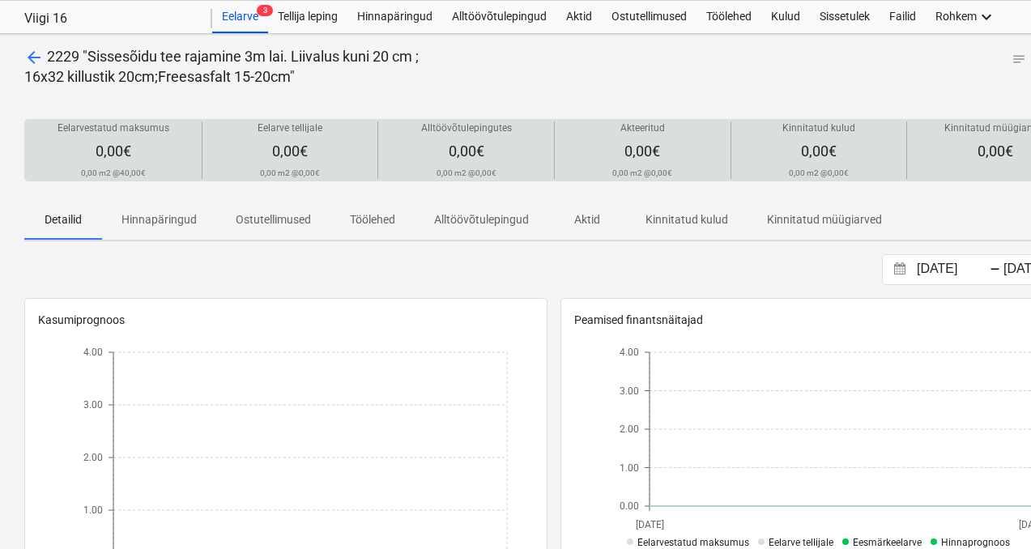
scroll to position [47, 0]
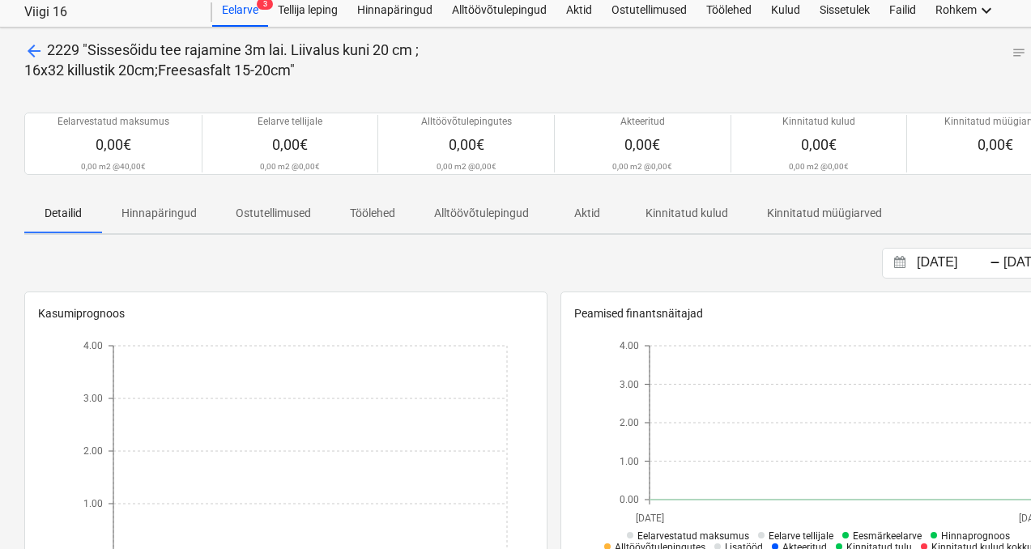
click at [34, 47] on span "arrow_back" at bounding box center [33, 50] width 19 height 19
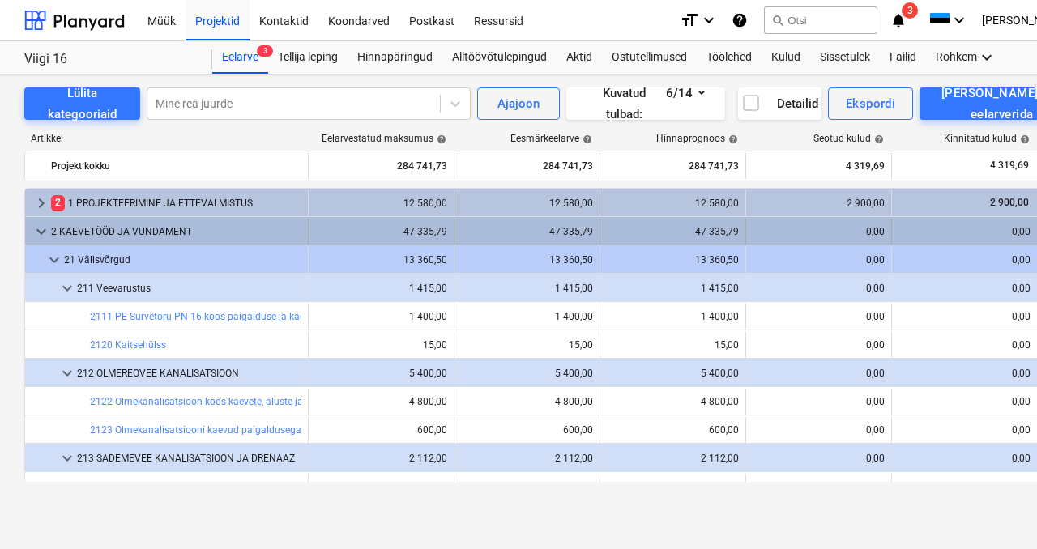
click at [36, 235] on span "keyboard_arrow_down" at bounding box center [41, 231] width 19 height 19
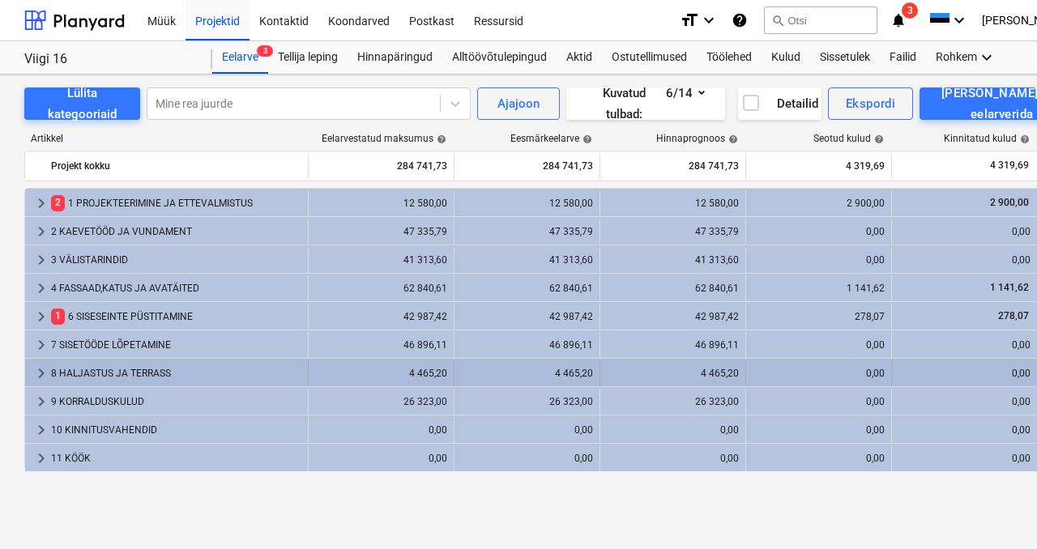
click at [106, 373] on div "8 HALJASTUS JA TERRASS" at bounding box center [176, 373] width 250 height 26
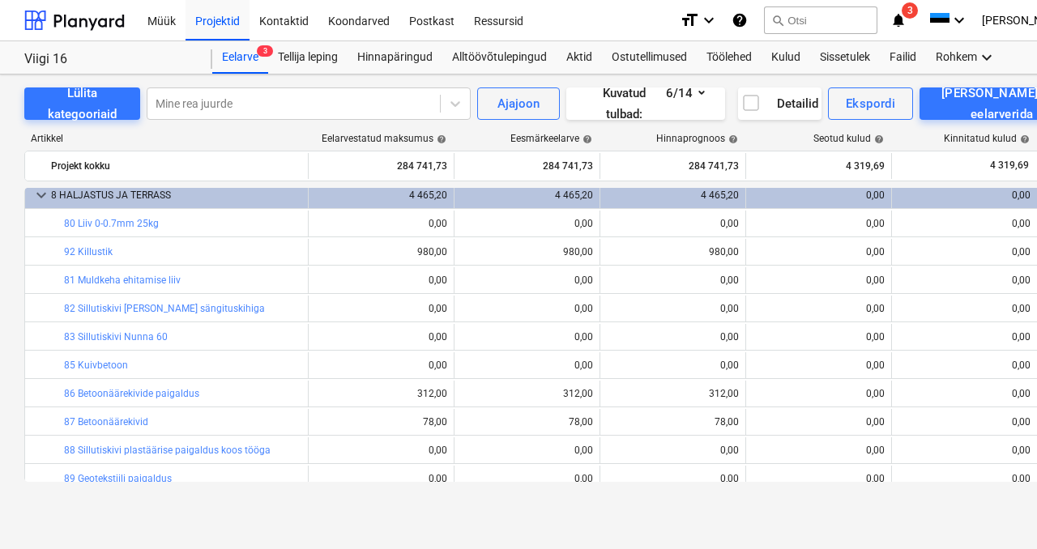
scroll to position [196, 0]
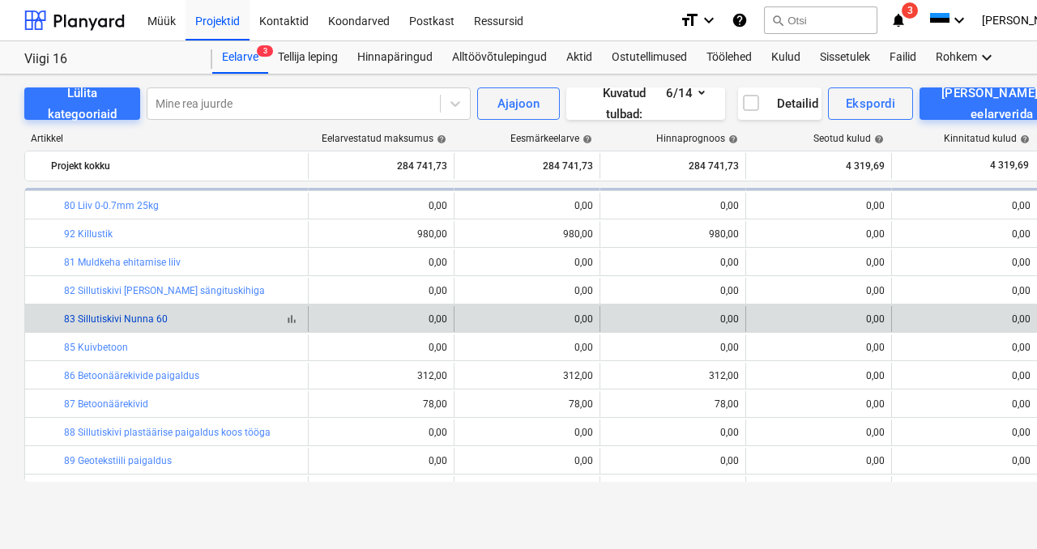
click at [115, 321] on link "83 Sillutiskivi Nunna 60" at bounding box center [116, 318] width 104 height 11
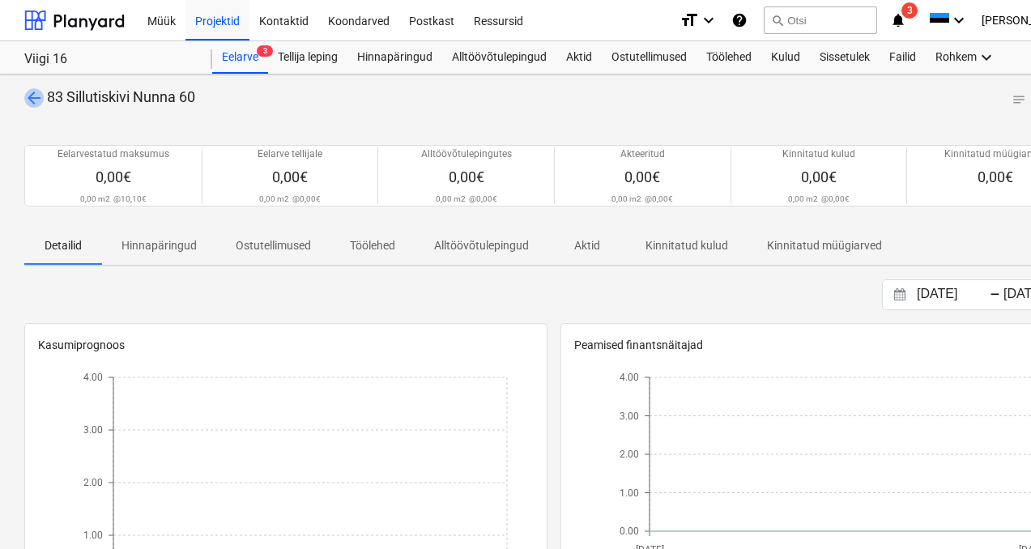
click at [41, 98] on span "arrow_back" at bounding box center [33, 97] width 19 height 19
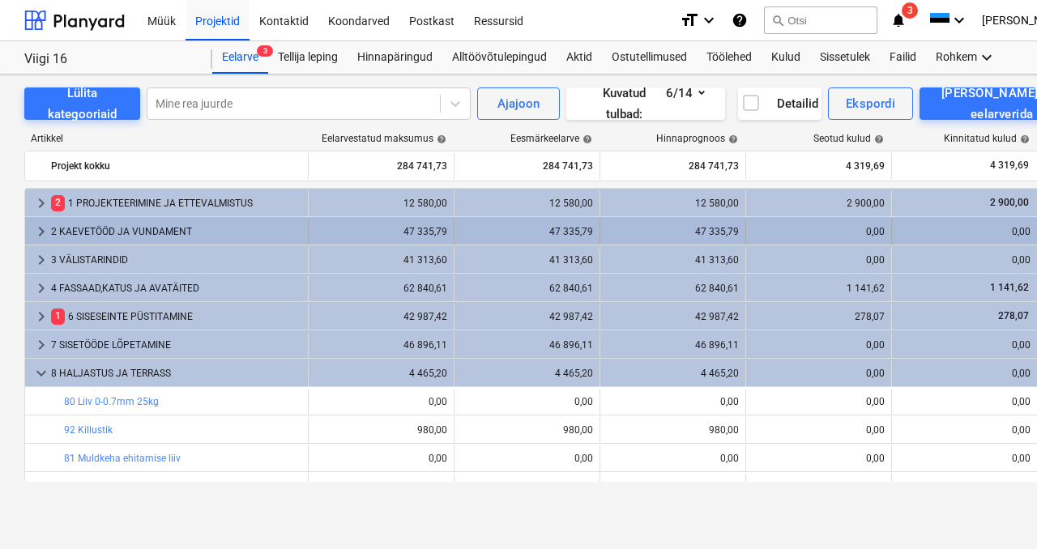
click at [93, 240] on div "2 KAEVETÖÖD JA VUNDAMENT" at bounding box center [176, 232] width 250 height 26
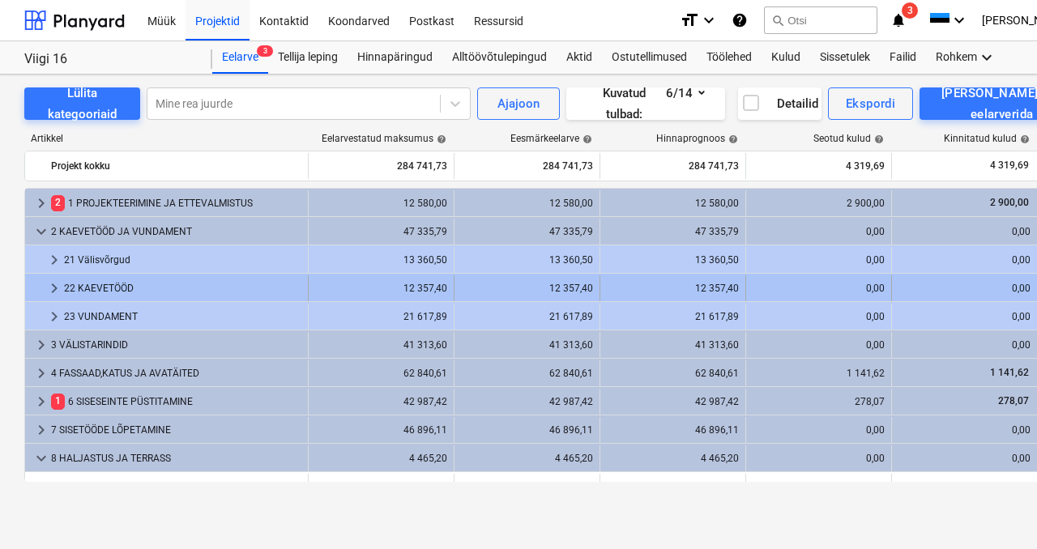
click at [96, 283] on div "22 KAEVETÖÖD" at bounding box center [182, 288] width 237 height 26
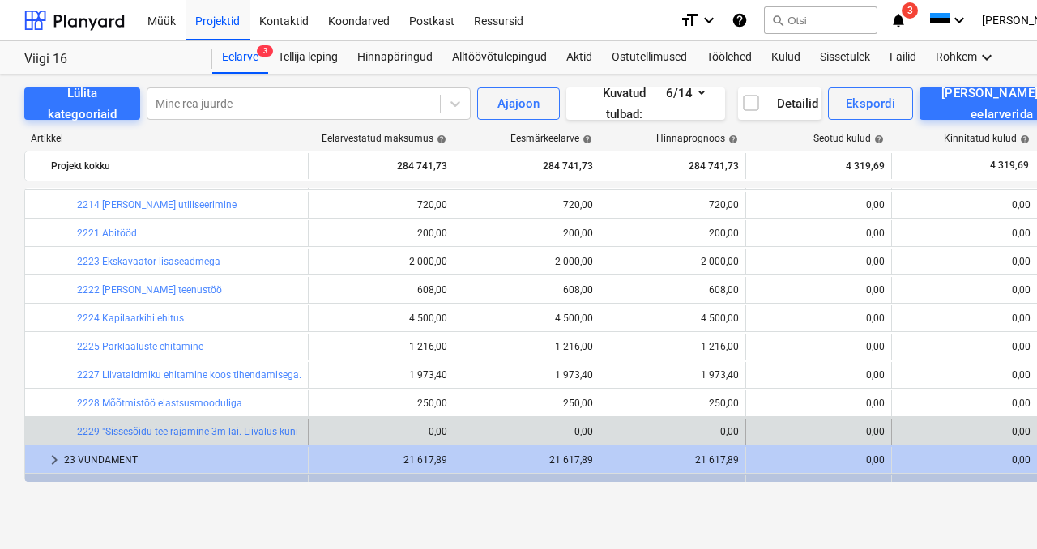
scroll to position [358, 0]
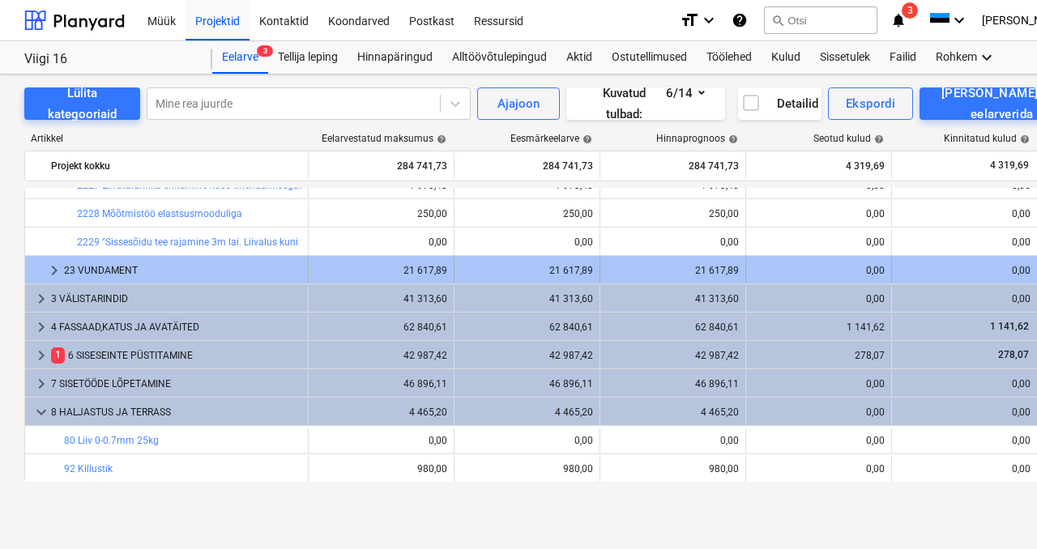
click at [119, 266] on div "23 VUNDAMENT" at bounding box center [182, 271] width 237 height 26
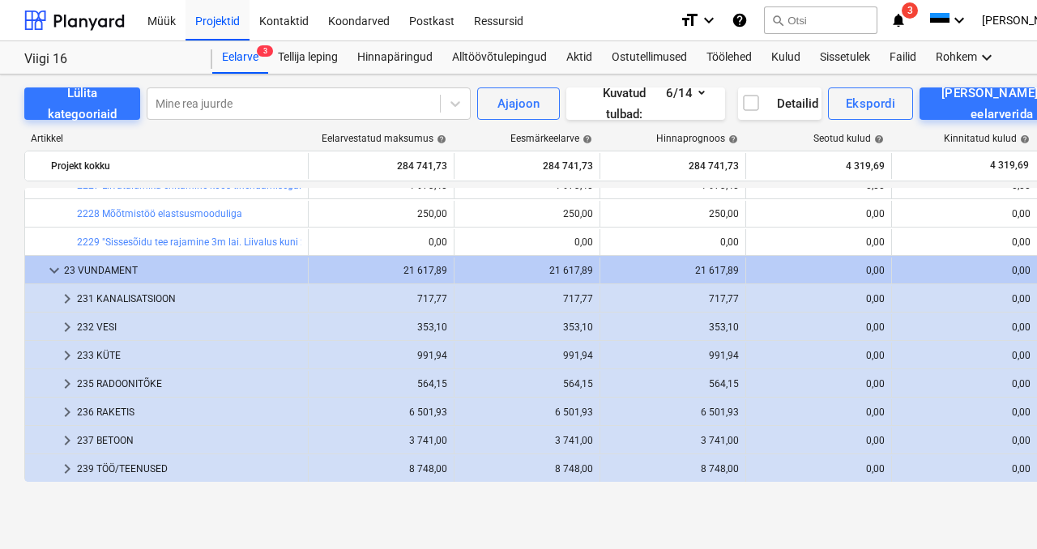
scroll to position [306, 0]
